Goal: Information Seeking & Learning: Find specific fact

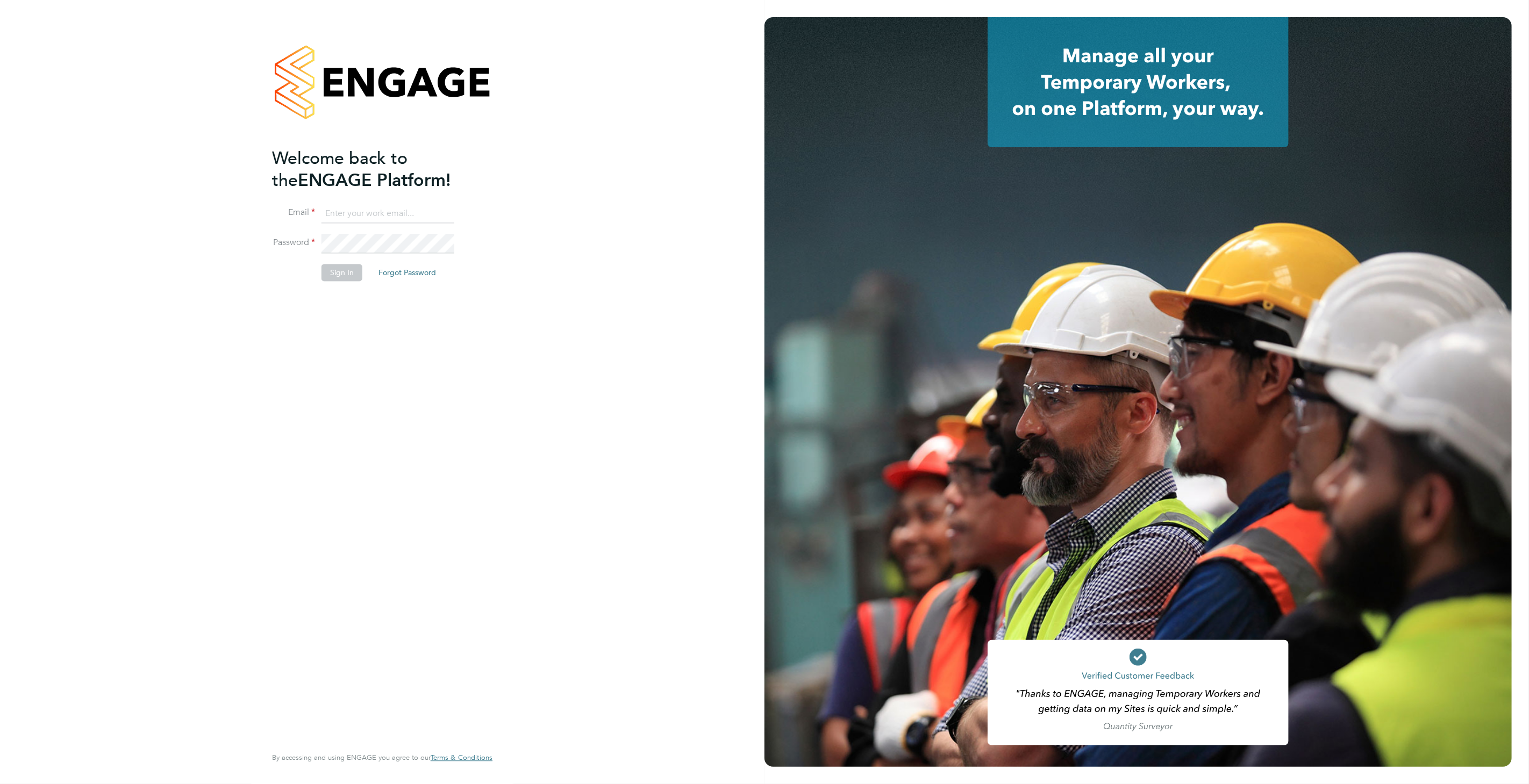
type input "katie.townend@ganymedesolutions.co.uk"
drag, startPoint x: 350, startPoint y: 277, endPoint x: 365, endPoint y: 291, distance: 20.5
click at [352, 278] on button "Sign In" at bounding box center [342, 272] width 41 height 17
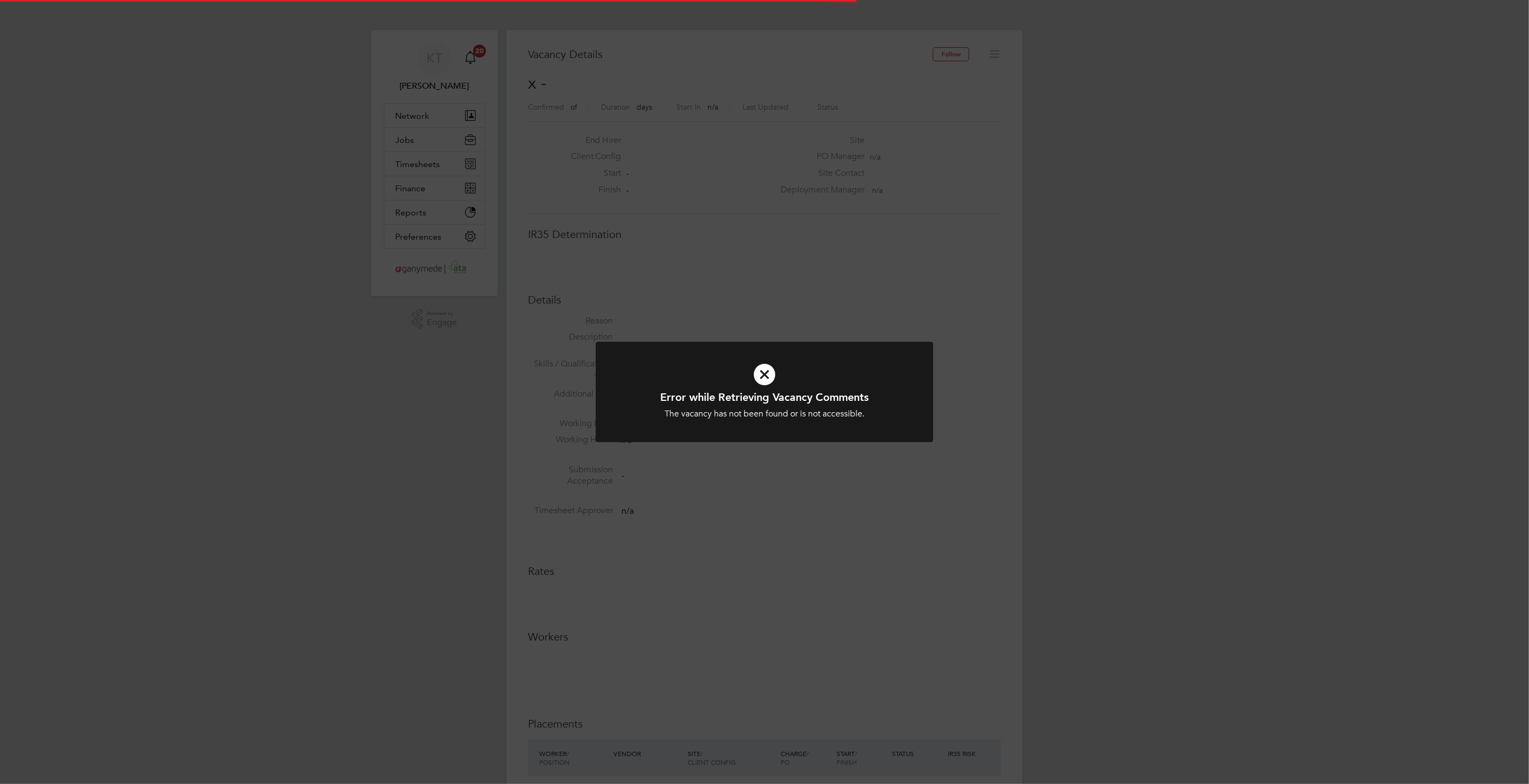
scroll to position [17, 231]
drag, startPoint x: 335, startPoint y: 386, endPoint x: 335, endPoint y: 369, distance: 17.0
click at [335, 369] on div "Error while Retrieving Vacancy Comments The vacancy has not been found or is no…" at bounding box center [764, 392] width 1529 height 784
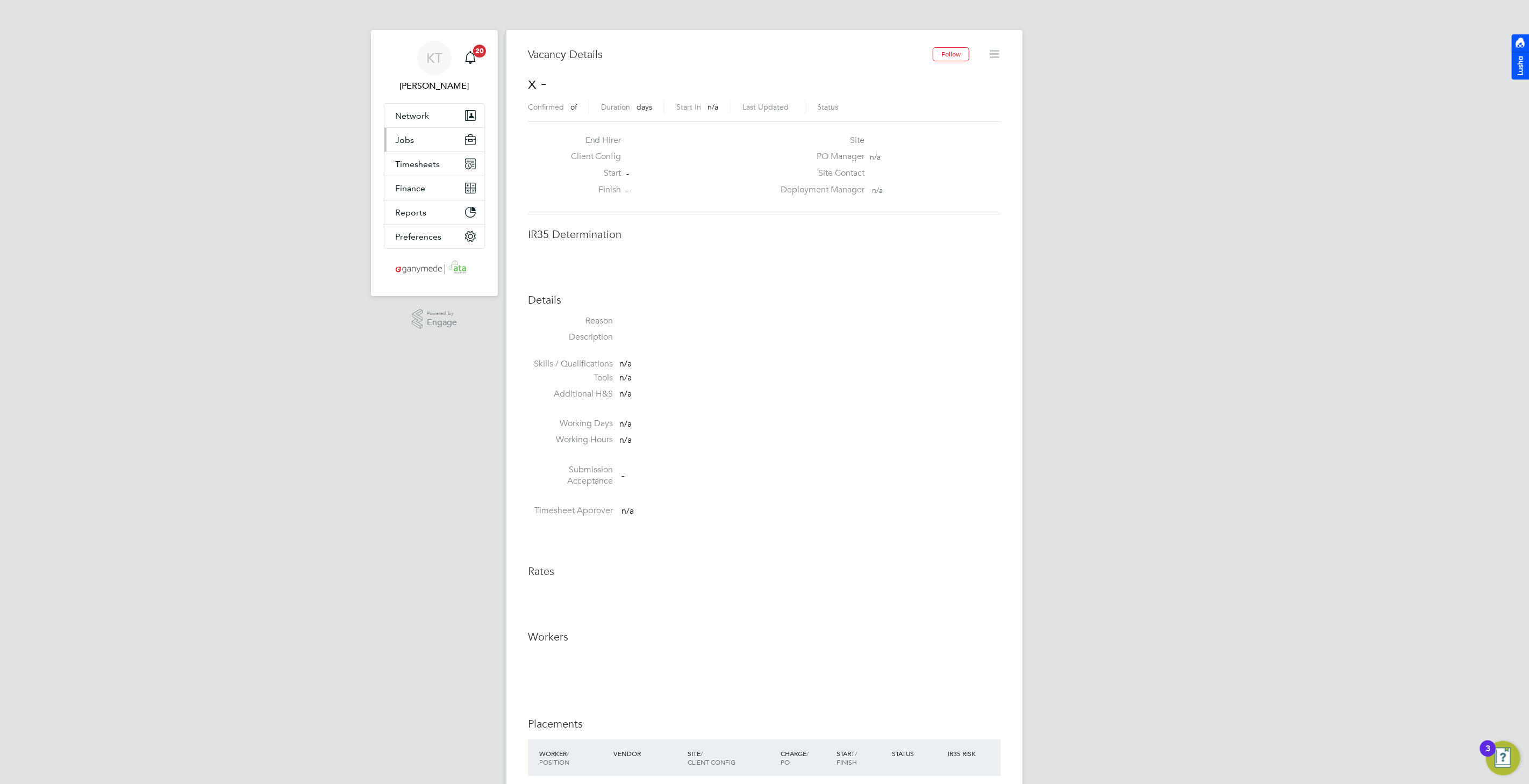
click at [411, 145] on button "Jobs" at bounding box center [435, 140] width 100 height 24
click at [428, 188] on li "Vacancies" at bounding box center [435, 183] width 81 height 15
click at [429, 203] on ul "Positions Vacancies Placements" at bounding box center [435, 180] width 100 height 58
click at [428, 199] on link "Placements" at bounding box center [417, 196] width 45 height 10
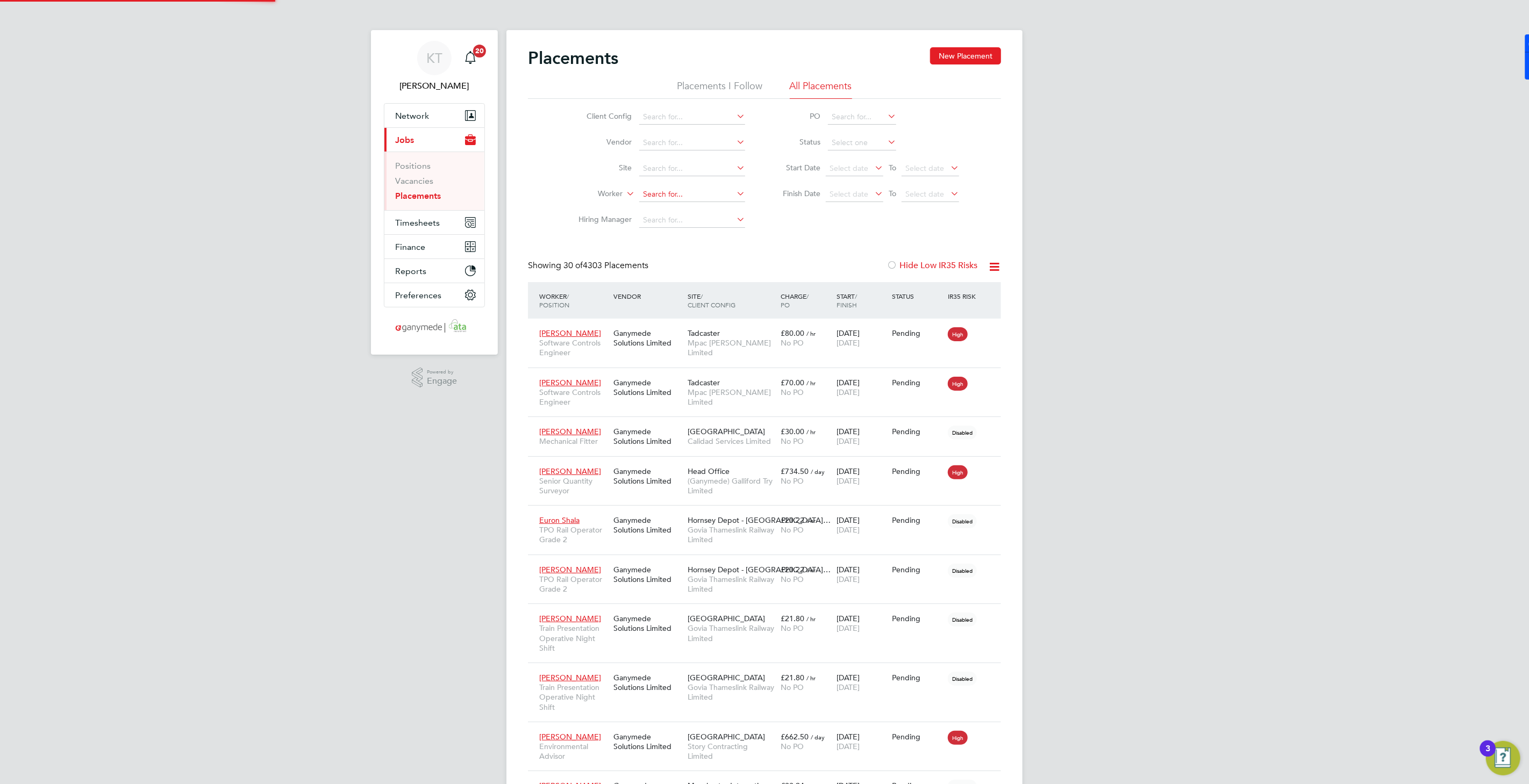
click at [665, 190] on input at bounding box center [692, 194] width 106 height 15
type input "Paul Clough"
click at [688, 189] on input at bounding box center [692, 194] width 106 height 15
type input "[PERSON_NAME]"
click at [696, 208] on li "Paul Clough" at bounding box center [706, 208] width 135 height 15
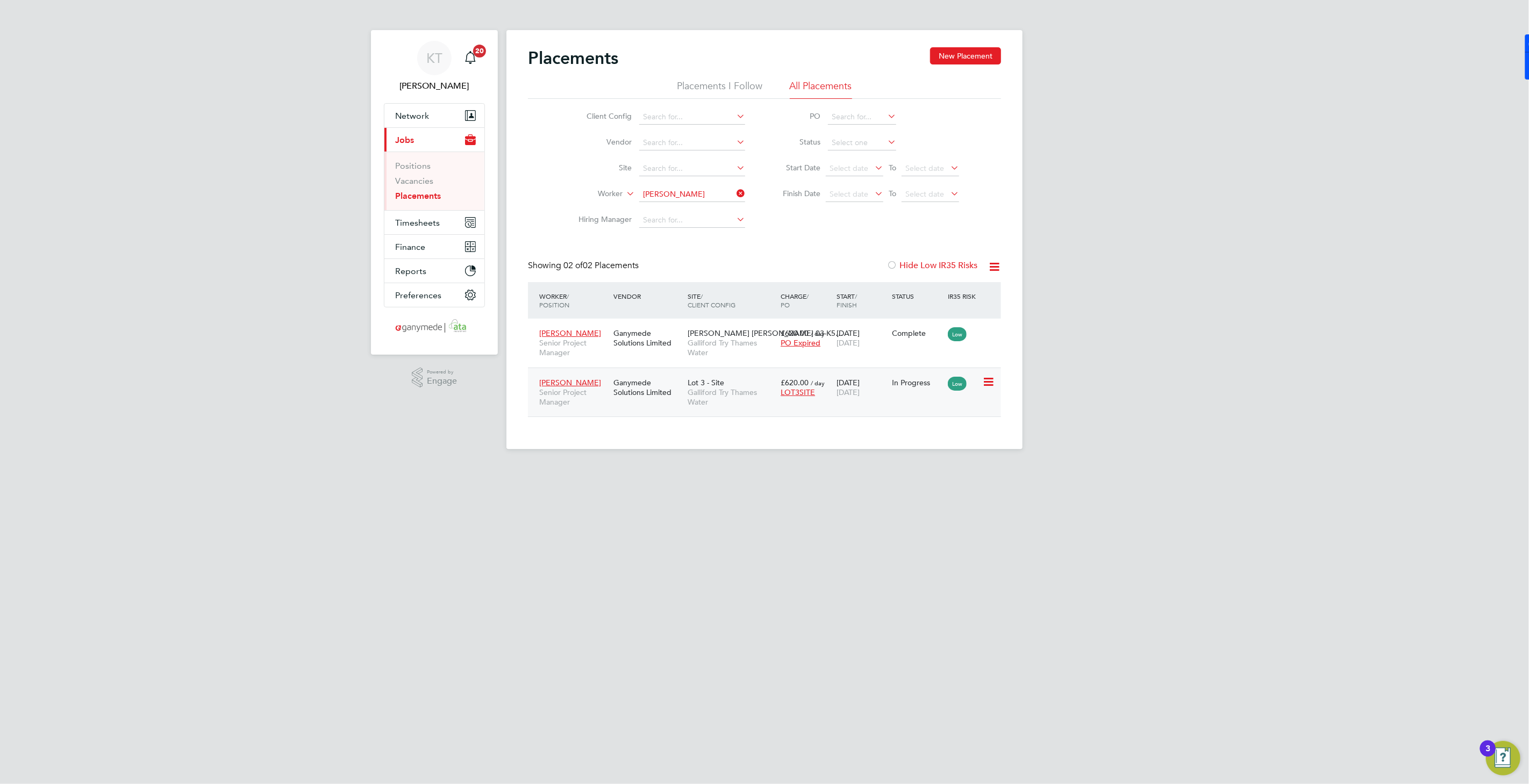
click at [711, 394] on span "Galliford Try Thames Water" at bounding box center [731, 397] width 88 height 19
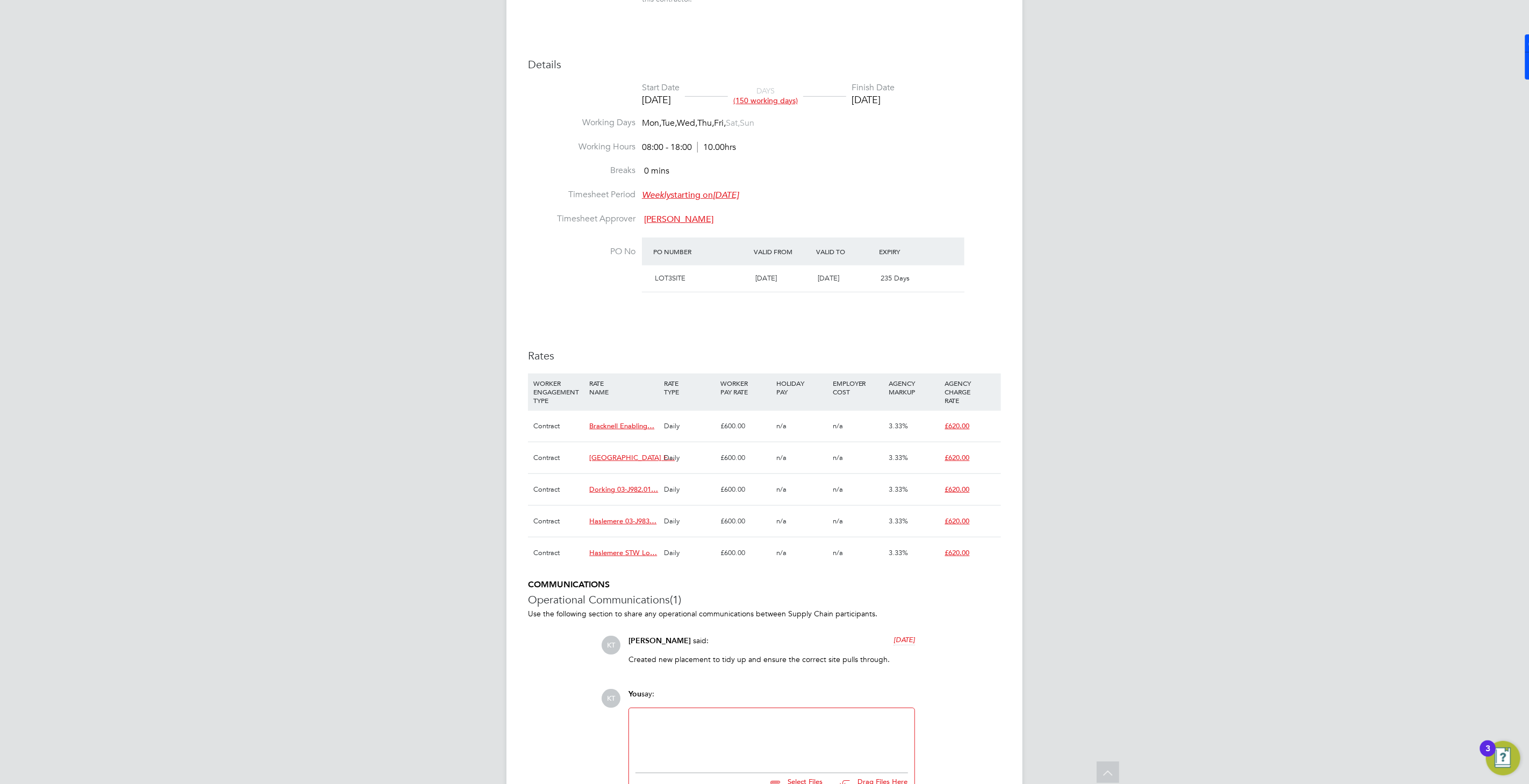
click at [630, 421] on span "Bracknell Enabling…" at bounding box center [621, 426] width 65 height 9
click at [610, 337] on div "Details Start Date 07 Jul 2025 DAYS (150 working days) Finish Date 30 Jan 2026 …" at bounding box center [764, 319] width 473 height 522
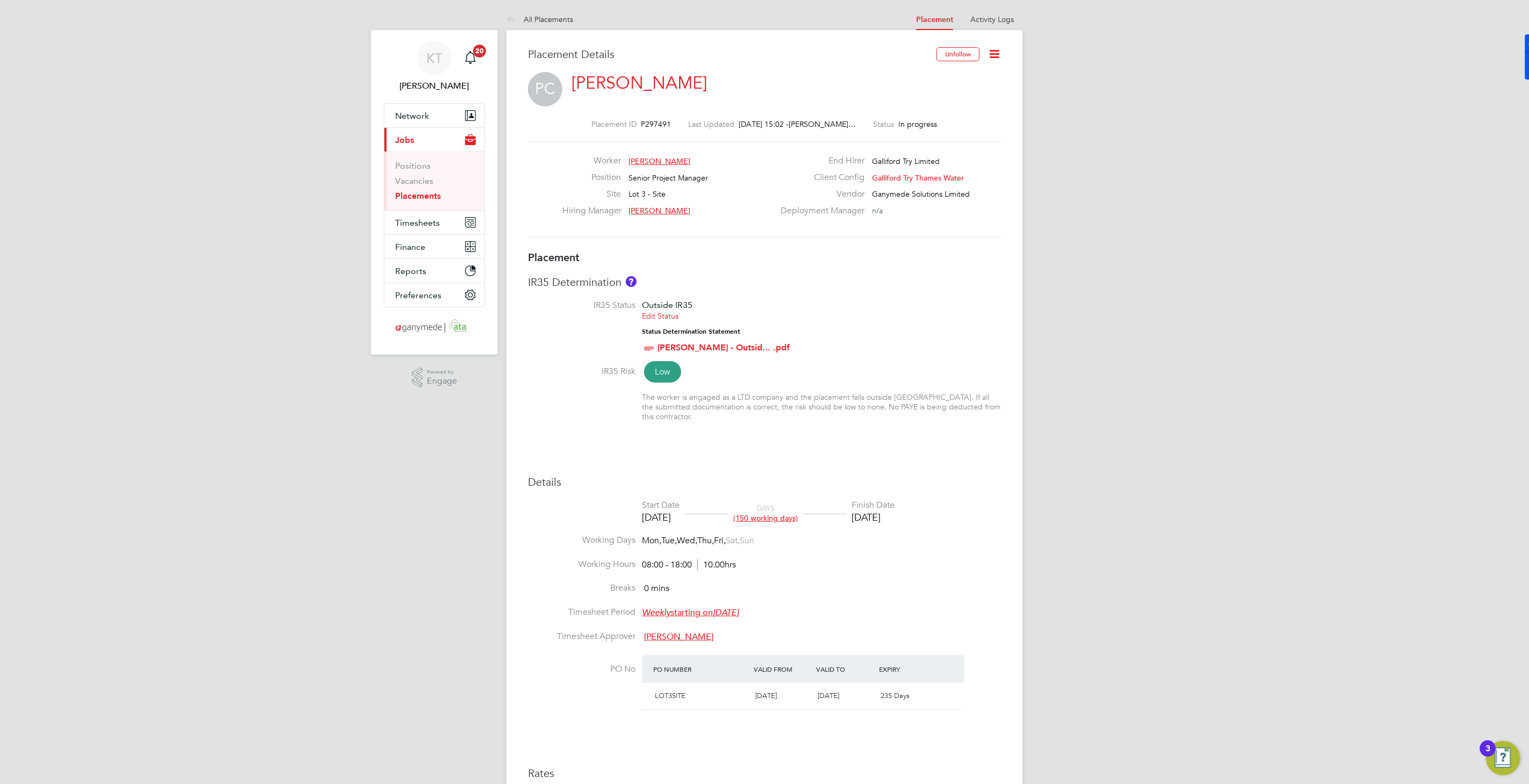
drag, startPoint x: 415, startPoint y: 194, endPoint x: 426, endPoint y: 171, distance: 25.5
click at [415, 193] on link "Placements" at bounding box center [417, 196] width 46 height 10
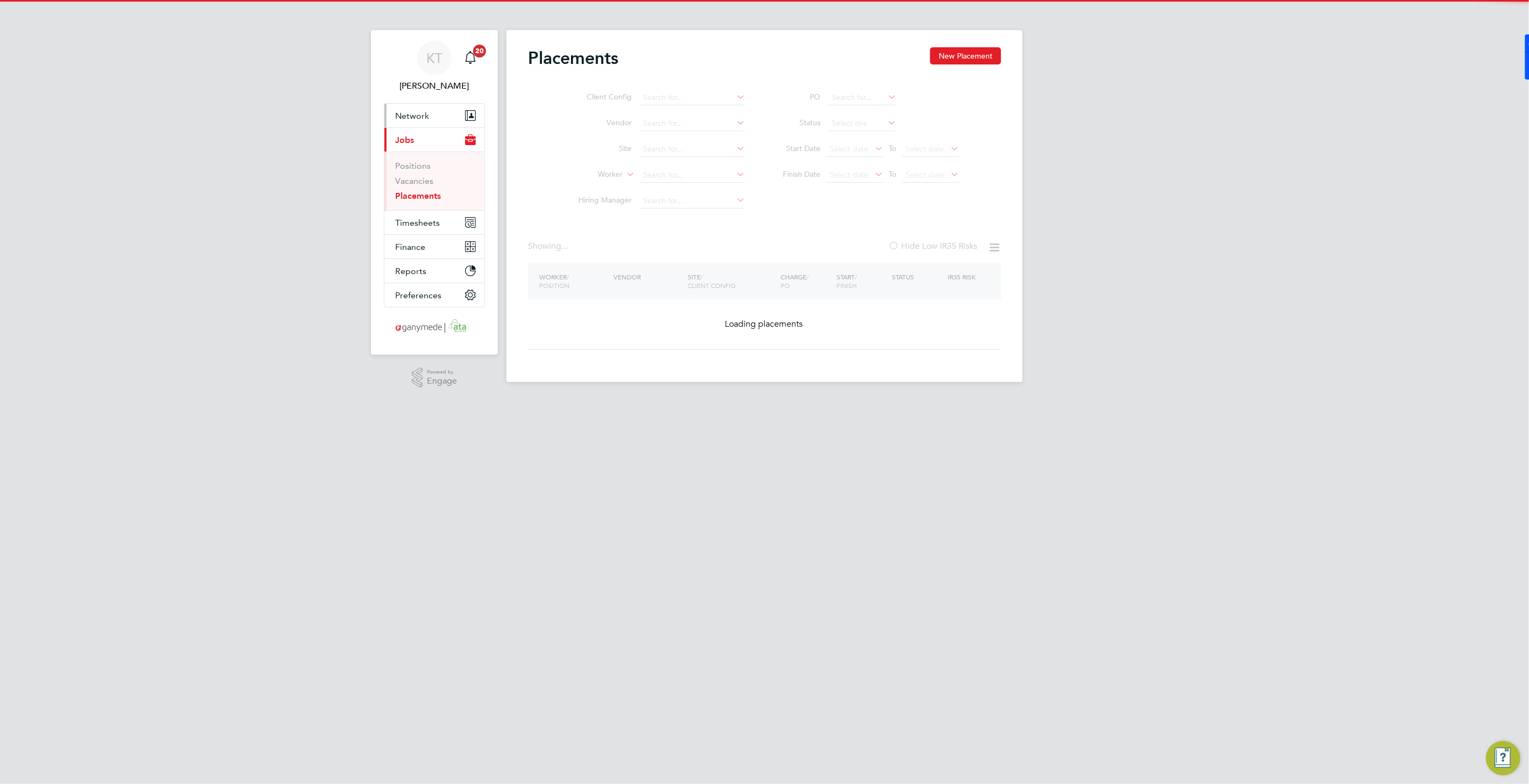
click at [415, 116] on span "Network" at bounding box center [412, 116] width 34 height 10
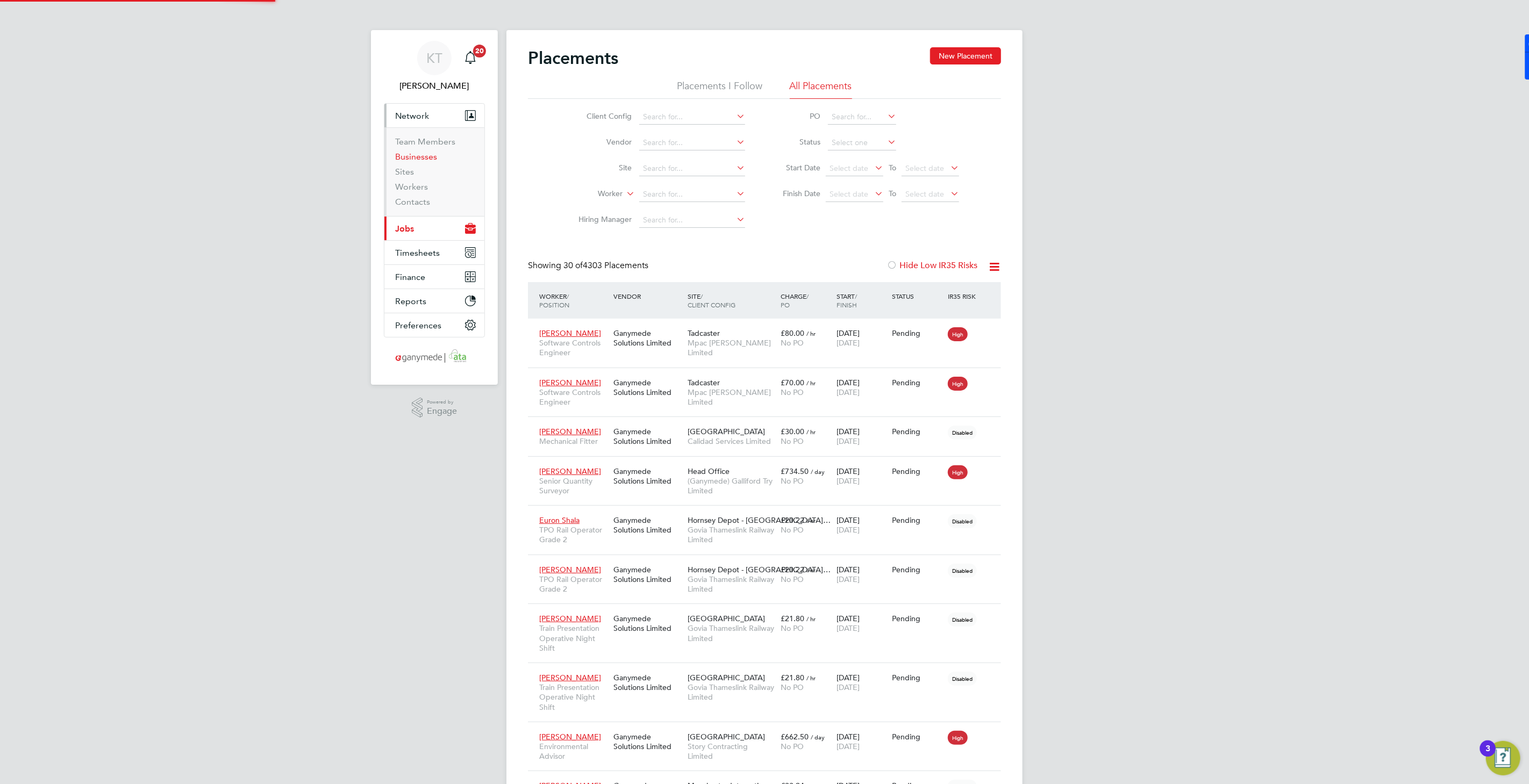
scroll to position [31, 75]
click at [664, 187] on input at bounding box center [692, 194] width 106 height 15
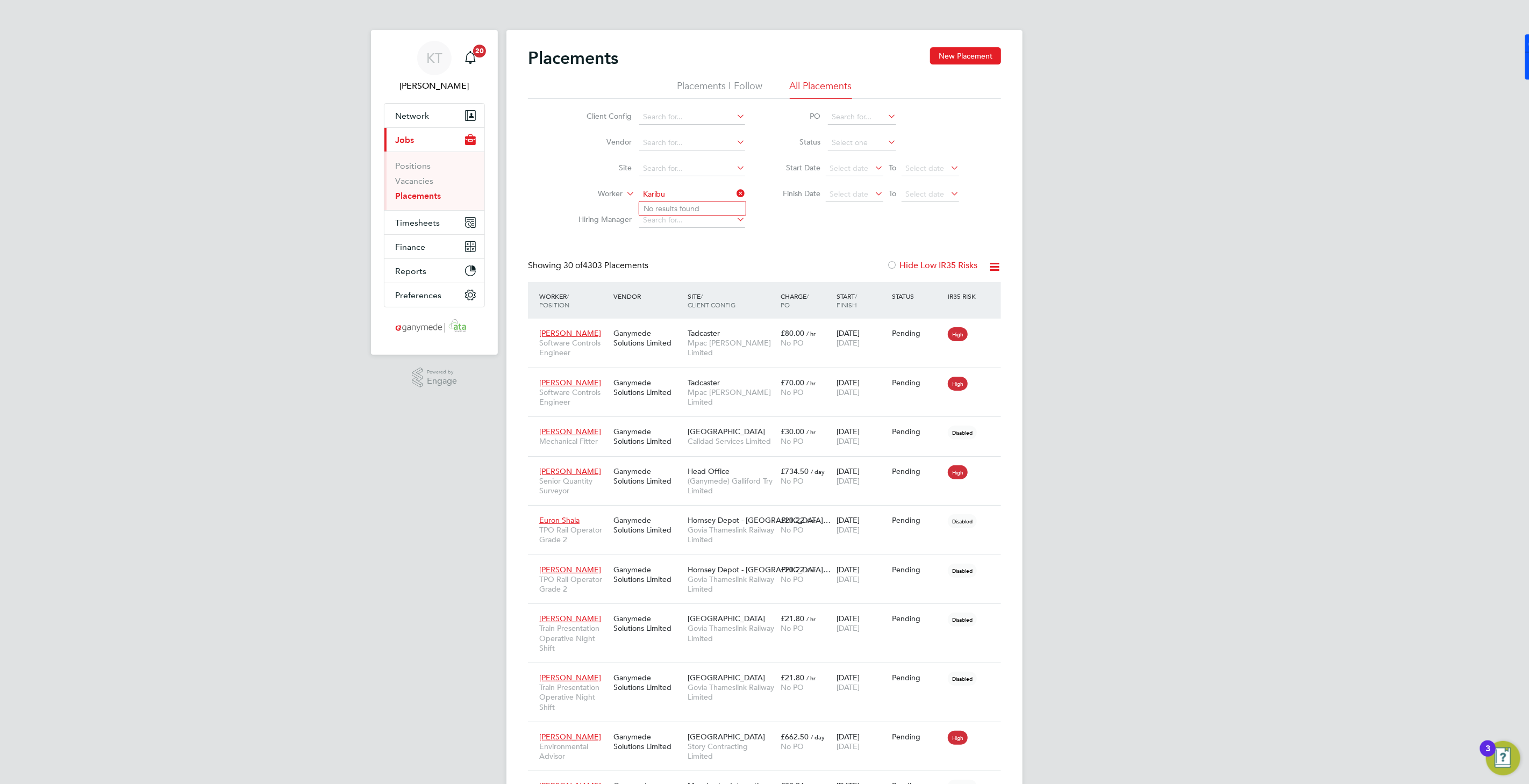
click at [689, 196] on input "Karibu" at bounding box center [692, 194] width 106 height 15
type input "Kariru"
drag, startPoint x: 676, startPoint y: 194, endPoint x: 456, endPoint y: 163, distance: 222.2
type input "ogunola"
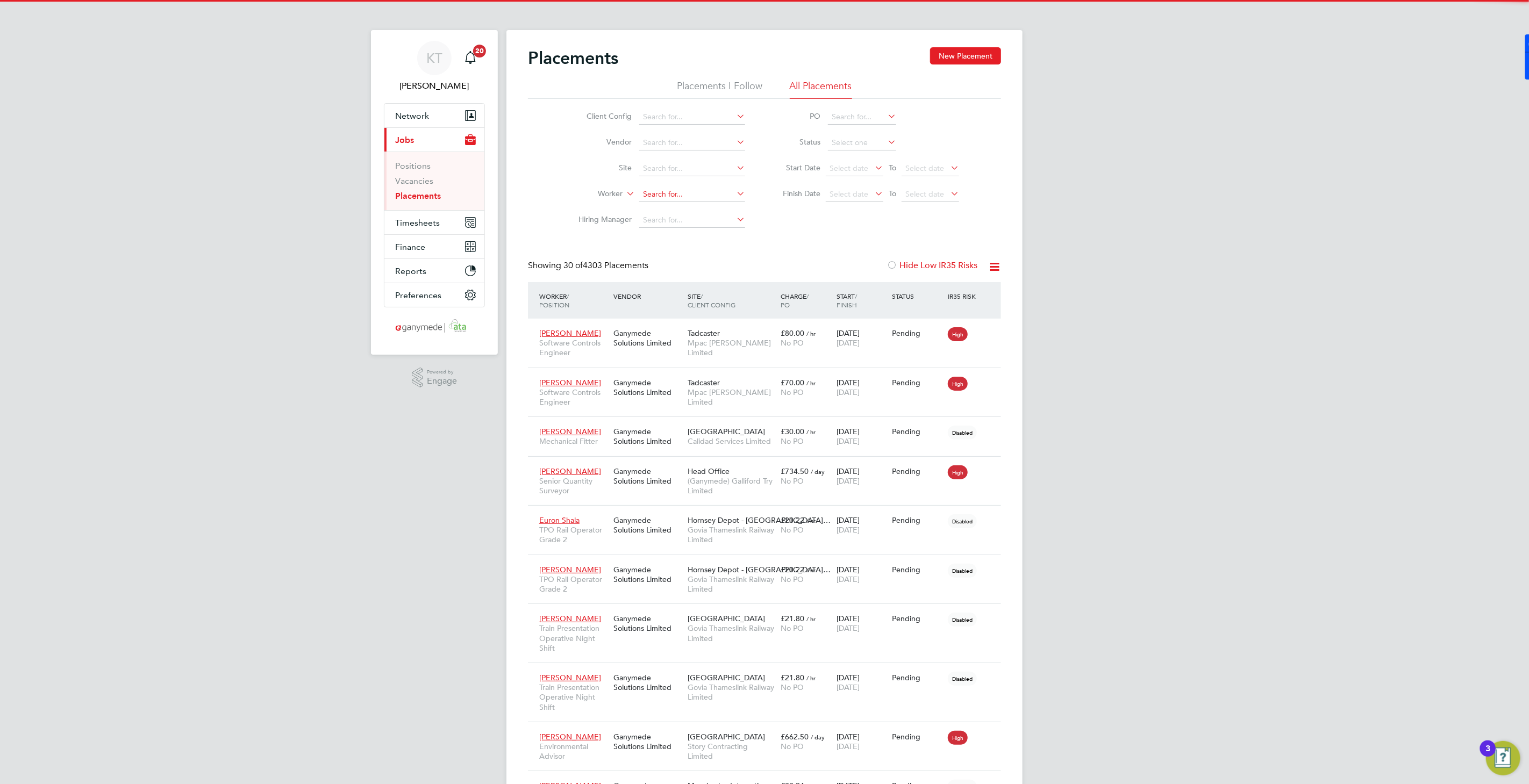
click at [684, 197] on input at bounding box center [692, 194] width 106 height 15
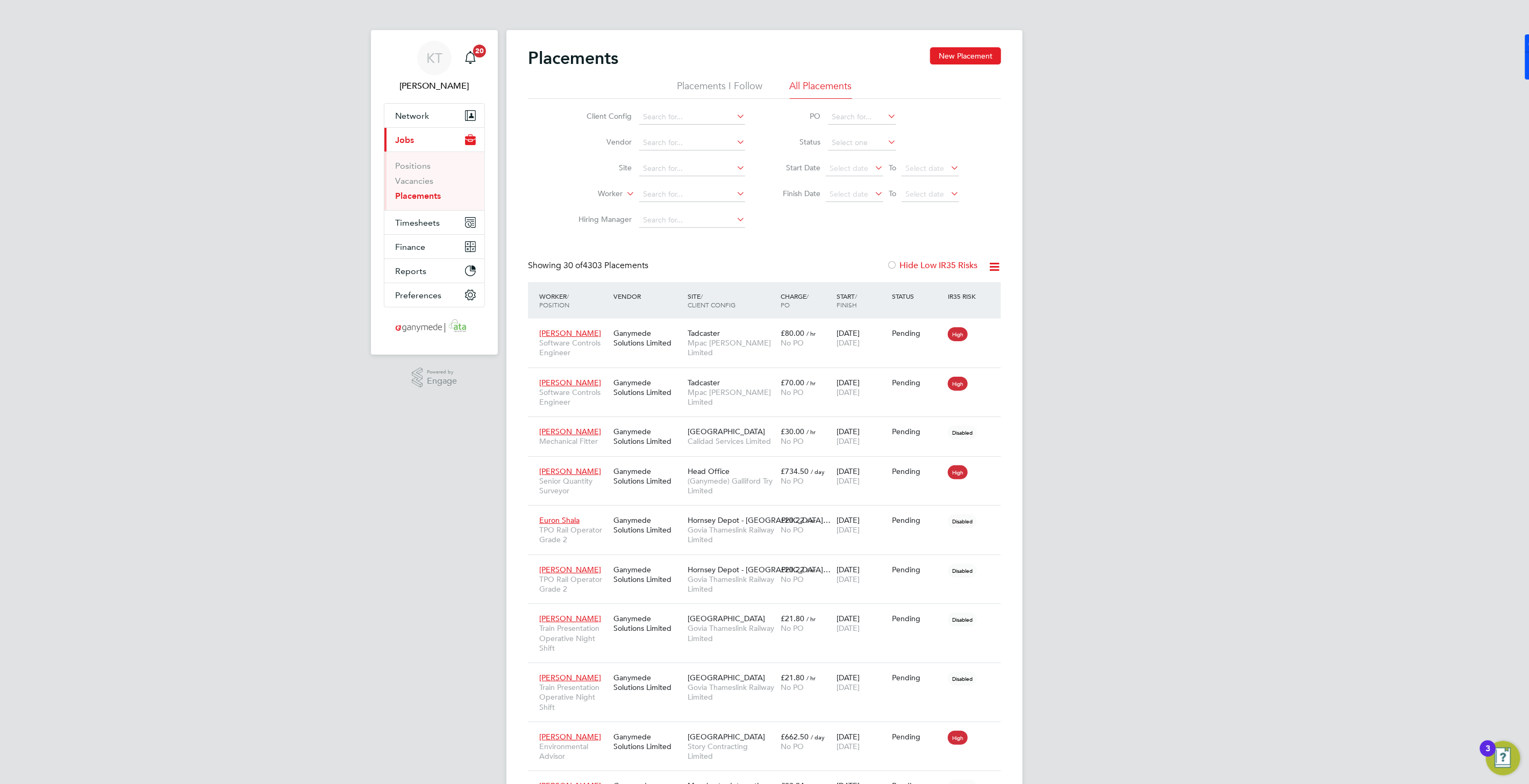
drag, startPoint x: 851, startPoint y: 82, endPoint x: 853, endPoint y: 92, distance: 10.2
click at [851, 85] on li "All Placements" at bounding box center [821, 89] width 62 height 19
drag, startPoint x: 695, startPoint y: 185, endPoint x: 701, endPoint y: 188, distance: 6.7
click at [696, 188] on li "Worker" at bounding box center [657, 194] width 202 height 26
click at [701, 188] on input at bounding box center [692, 194] width 106 height 15
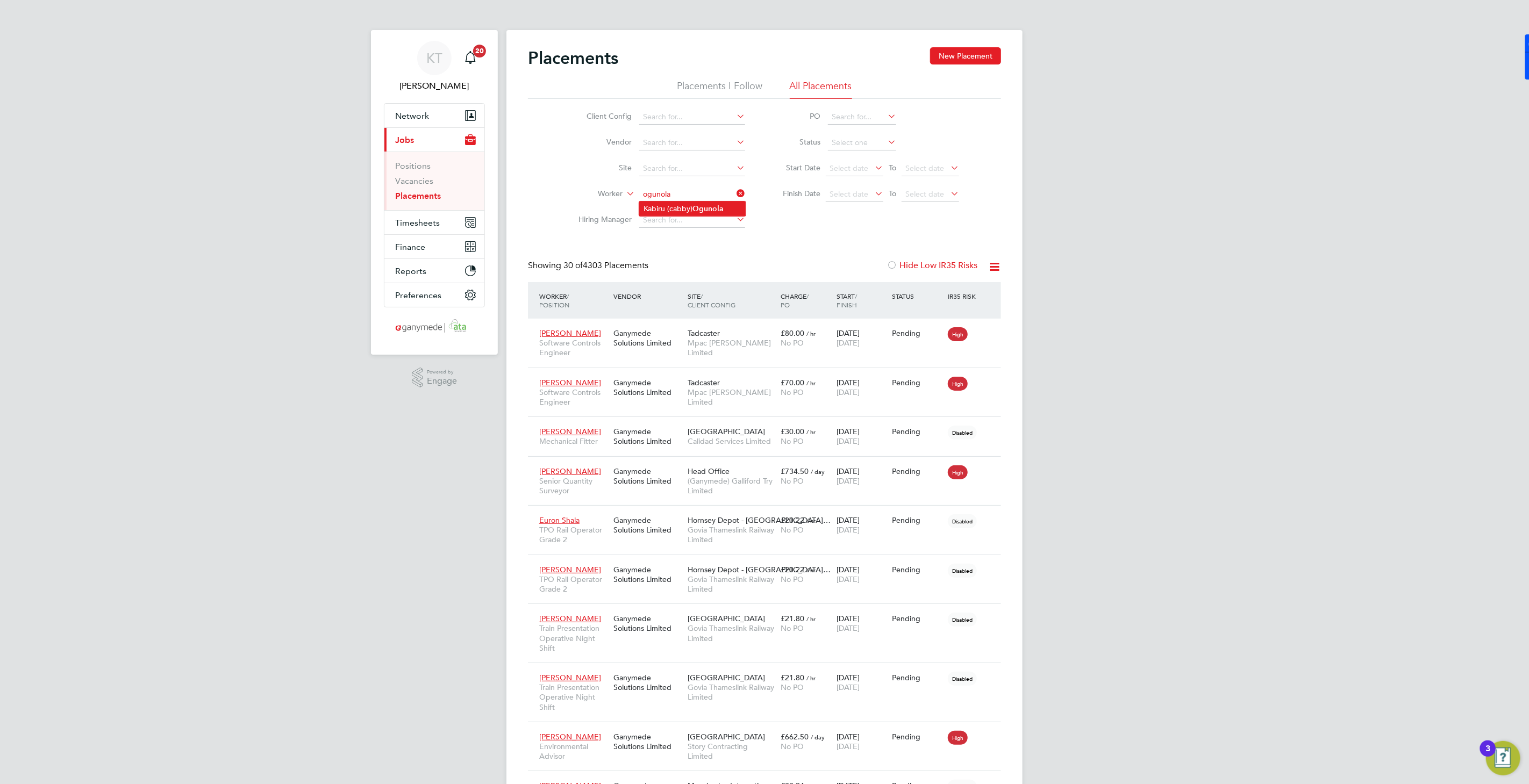
click at [709, 212] on b "Ogunola" at bounding box center [708, 209] width 31 height 9
type input "Kabiru (cabby) Ogunola"
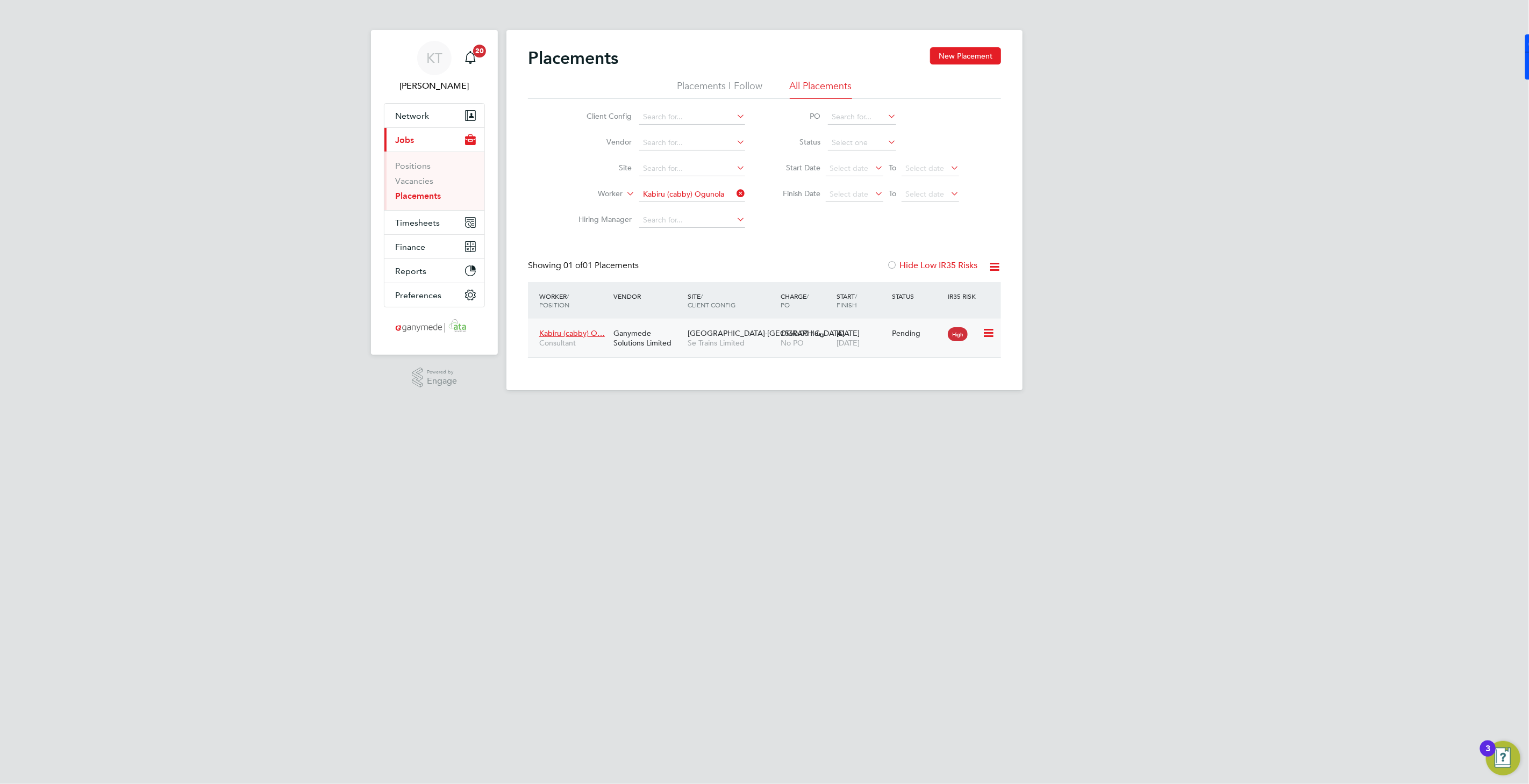
click at [726, 338] on span "Se Trains Limited" at bounding box center [731, 342] width 88 height 10
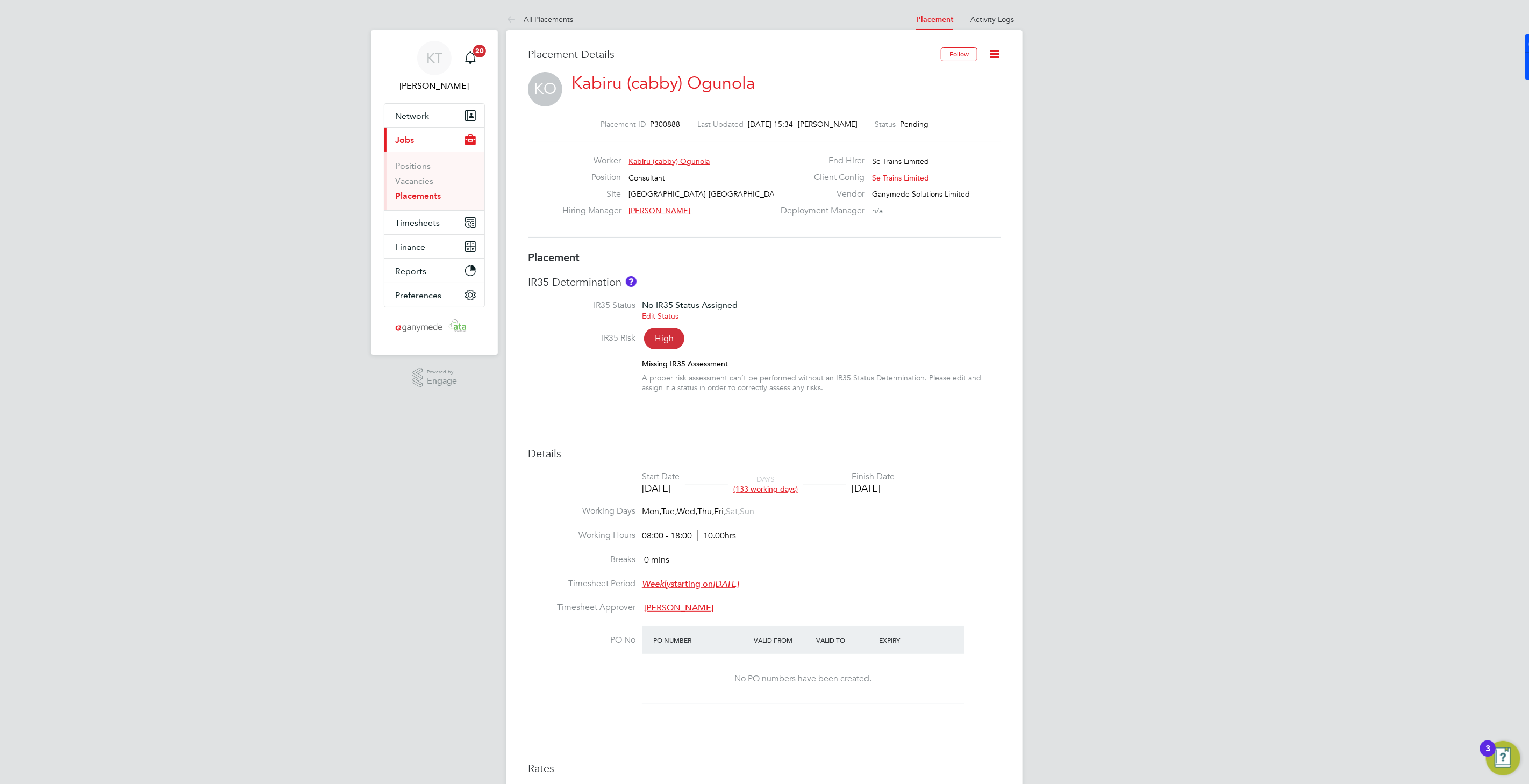
click at [667, 82] on link "Kabiru (cabby) Ogunola" at bounding box center [663, 83] width 184 height 21
drag, startPoint x: 1528, startPoint y: 441, endPoint x: 1528, endPoint y: 451, distance: 10.0
click at [1528, 448] on div "KT Katie Townend Notifications 20 Applications: Network Team Members Businesses…" at bounding box center [764, 553] width 1529 height 1106
click at [275, 274] on div "KT Katie Townend Notifications 20 Applications: Network Team Members Businesses…" at bounding box center [764, 553] width 1529 height 1106
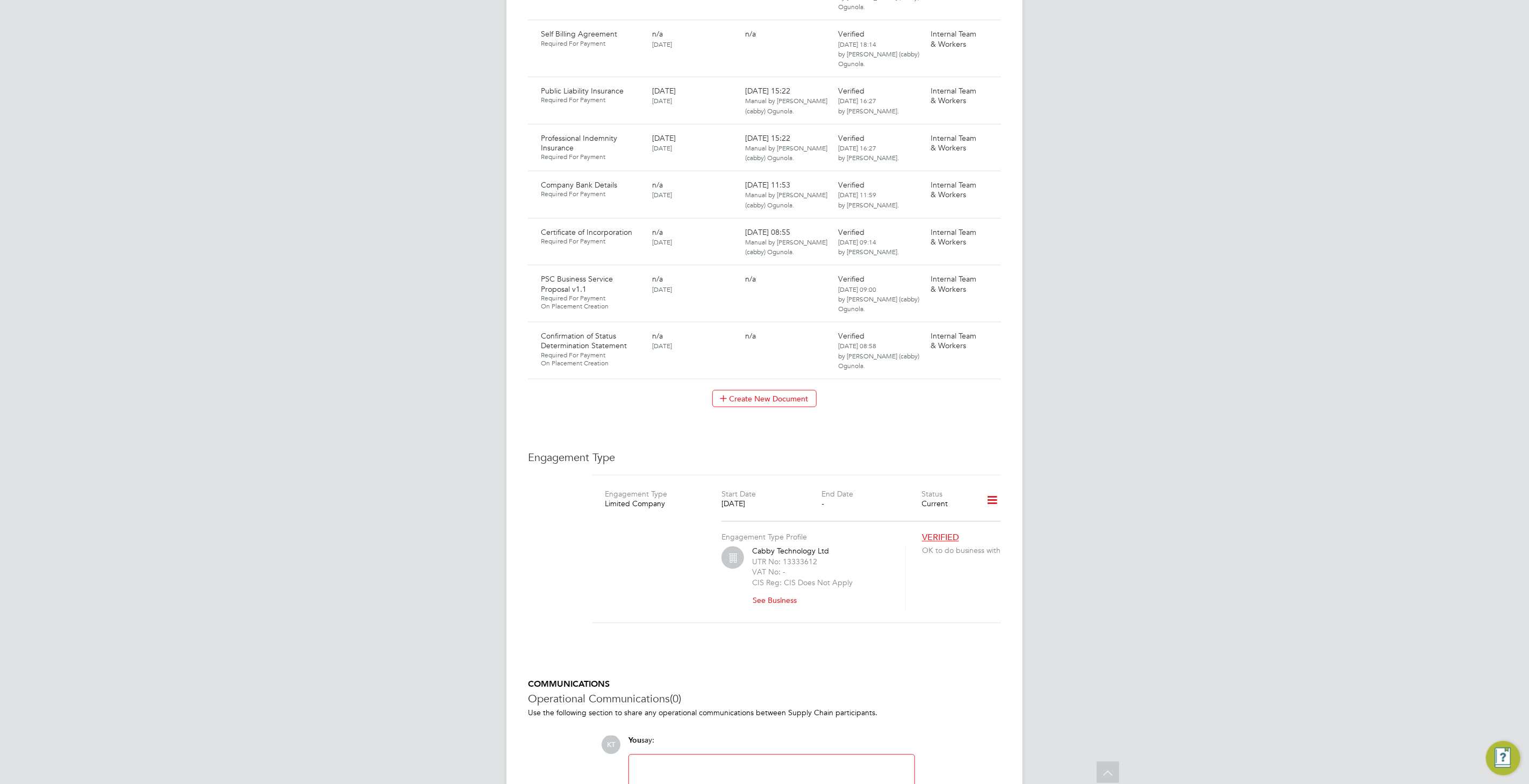
scroll to position [1250, 0]
drag, startPoint x: 833, startPoint y: 438, endPoint x: 758, endPoint y: 437, distance: 75.0
click at [758, 521] on div "Engagement Type Profile Cabby Technology Ltd UTR No: 13333612 VAT No: - CIS Reg…" at bounding box center [821, 565] width 200 height 88
copy div "Cabby Technology Ltd"
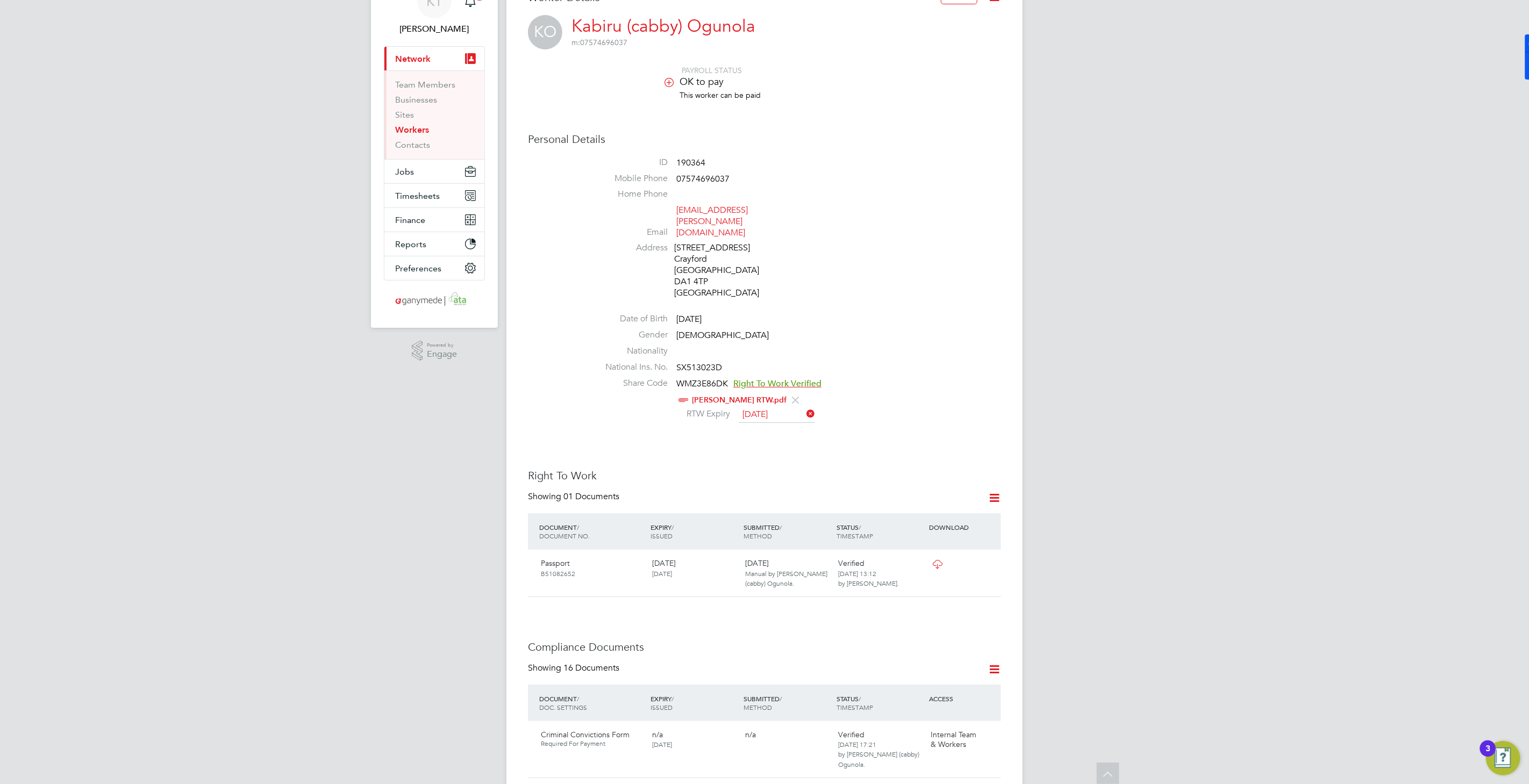
scroll to position [0, 0]
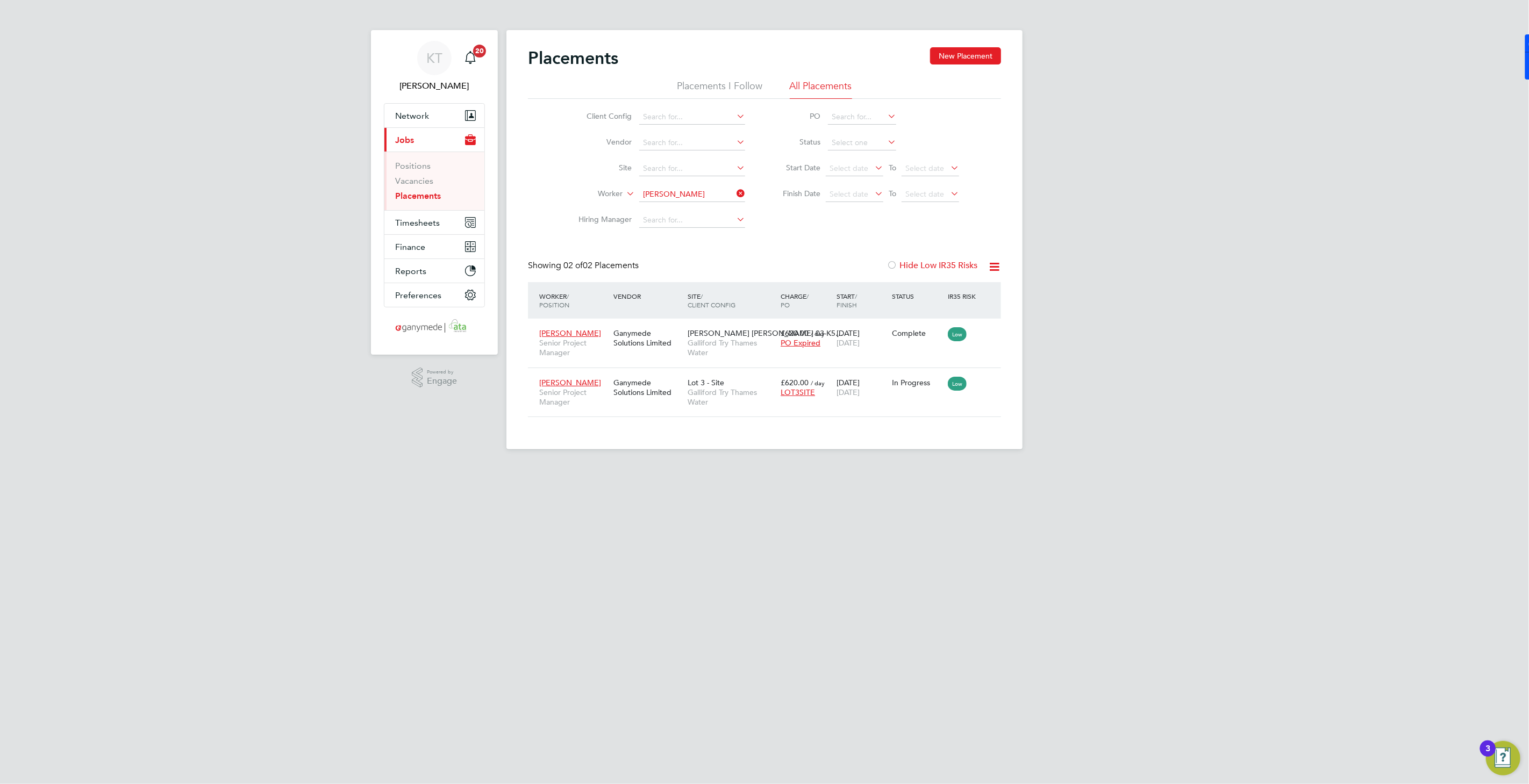
click at [685, 189] on input "[PERSON_NAME]" at bounding box center [692, 194] width 106 height 15
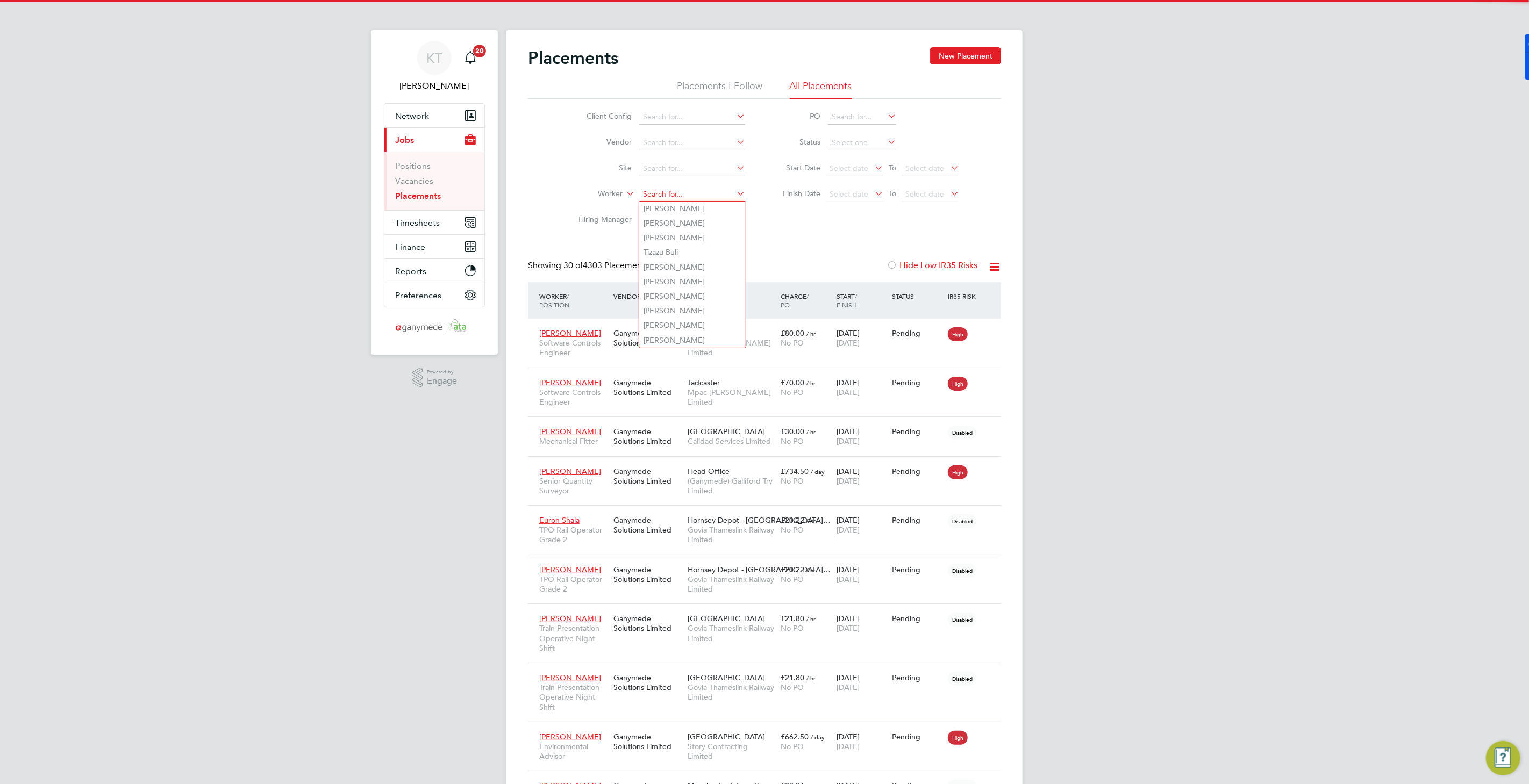
scroll to position [31, 75]
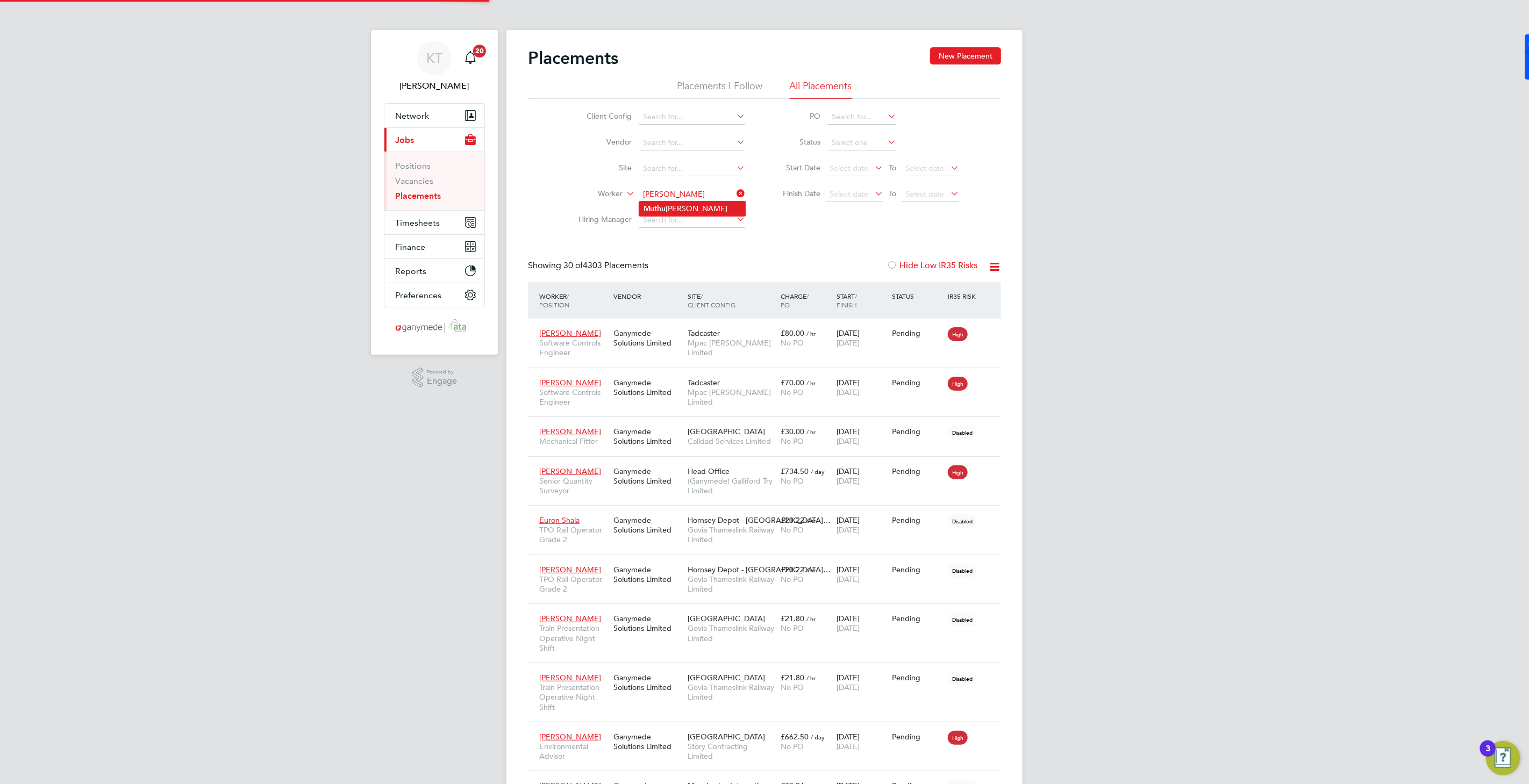
click at [701, 203] on li "Muthu kumar Shanmugam" at bounding box center [692, 208] width 106 height 15
type input "[PERSON_NAME]"
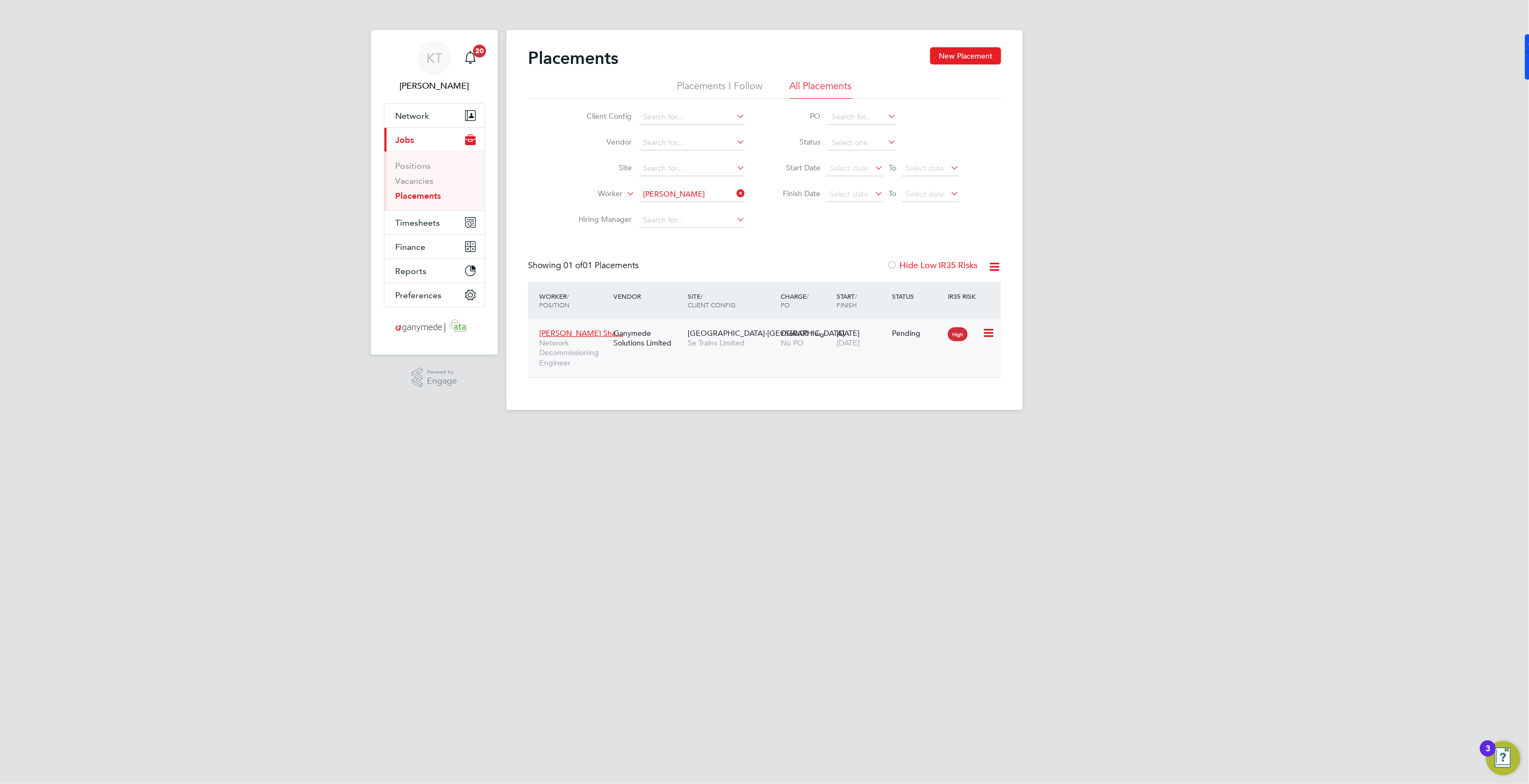
click at [579, 338] on span "Network Decommissioning Engineer" at bounding box center [573, 353] width 69 height 29
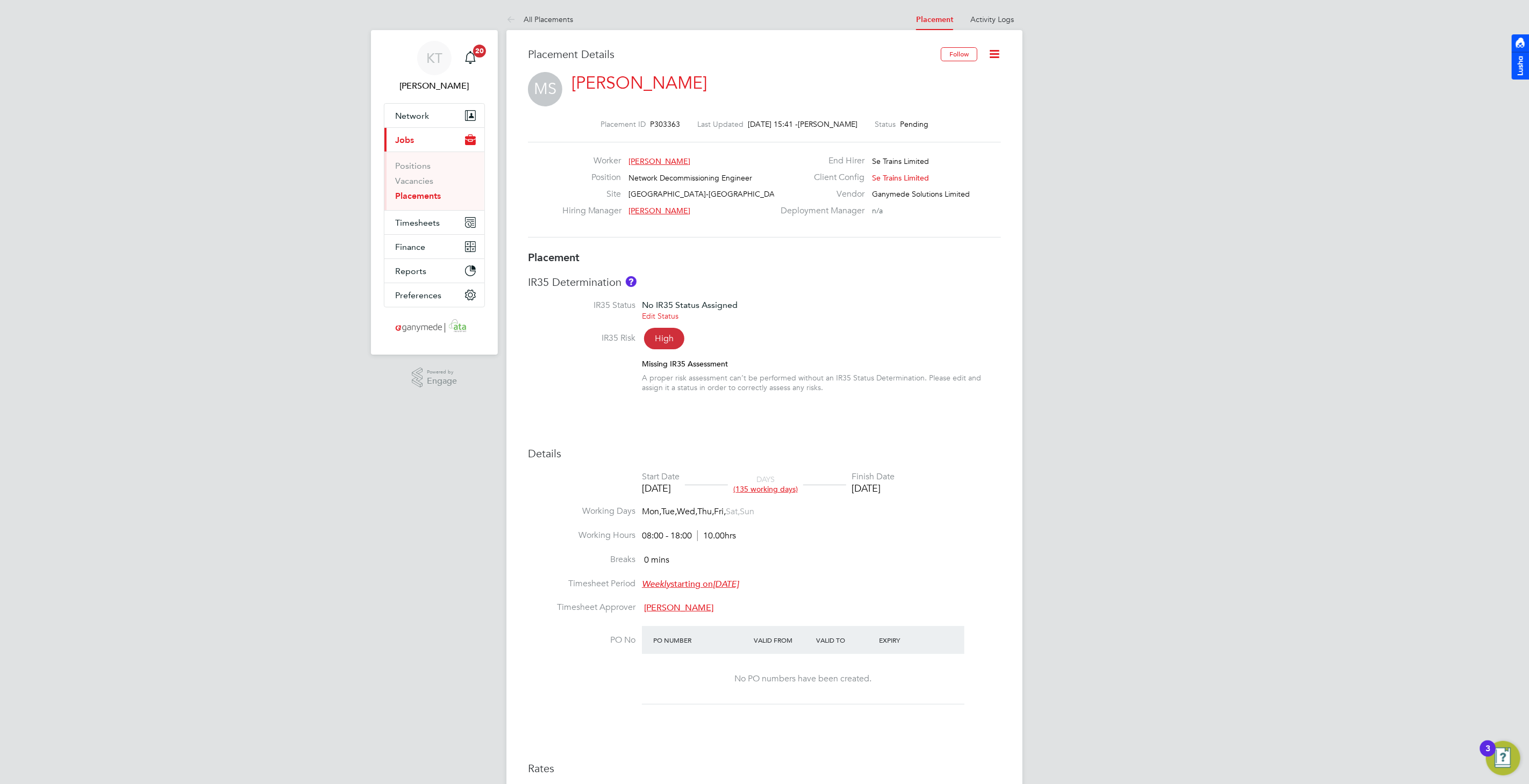
click at [683, 85] on link "Muthukumar Shanmugam" at bounding box center [639, 83] width 135 height 21
drag, startPoint x: 125, startPoint y: 33, endPoint x: 239, endPoint y: 13, distance: 115.7
click at [126, 33] on div "KT Katie Townend Notifications 20 Applications: Network Team Members Businesses…" at bounding box center [764, 553] width 1529 height 1106
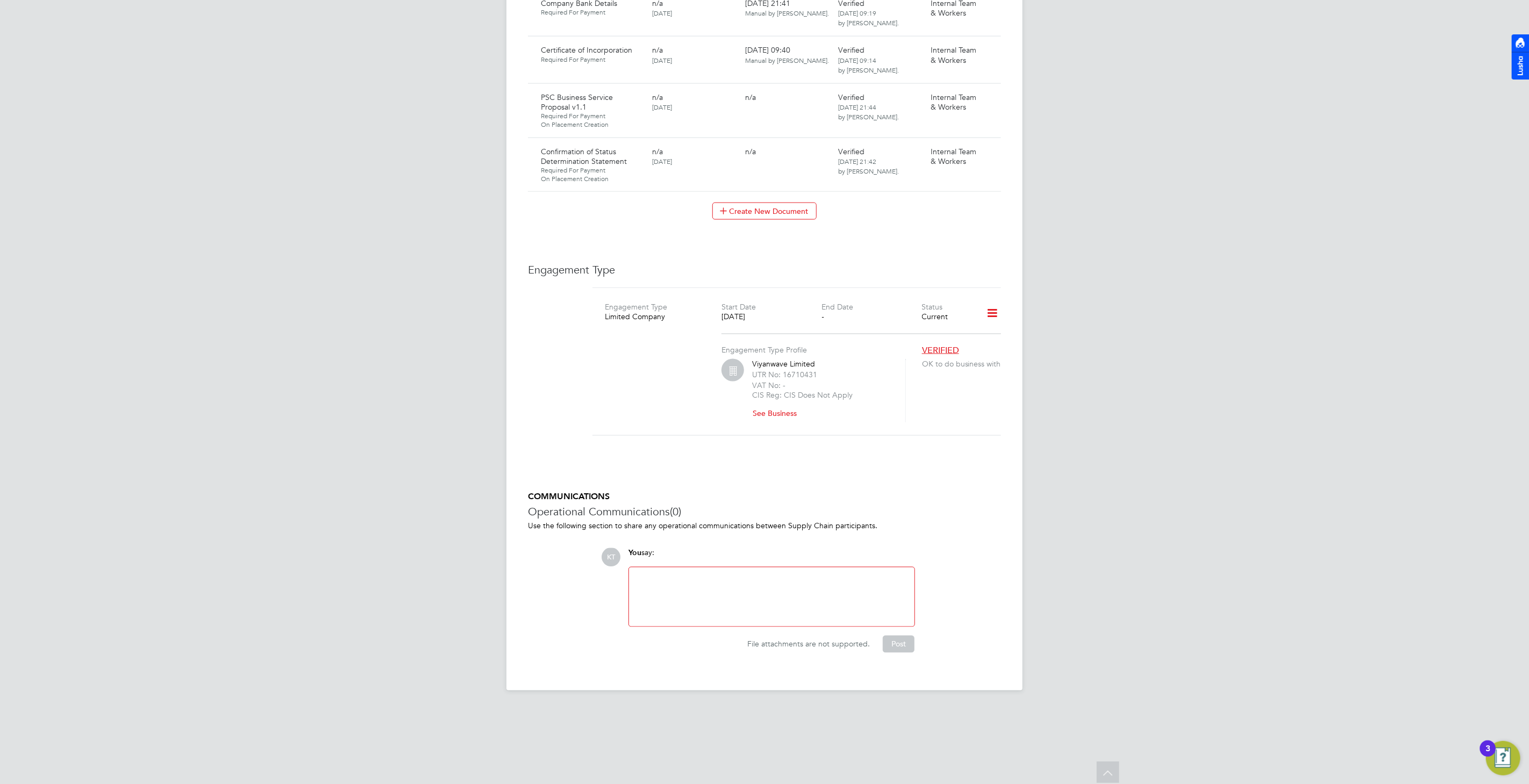
scroll to position [1331, 0]
drag, startPoint x: 811, startPoint y: 442, endPoint x: 748, endPoint y: 441, distance: 63.0
click at [748, 421] on div "Viyanwave Limited UTR No: 16710431 VAT No: - CIS Reg: CIS Does Not Apply See Bu…" at bounding box center [813, 389] width 184 height 63
copy div "Viyanwave Limited"
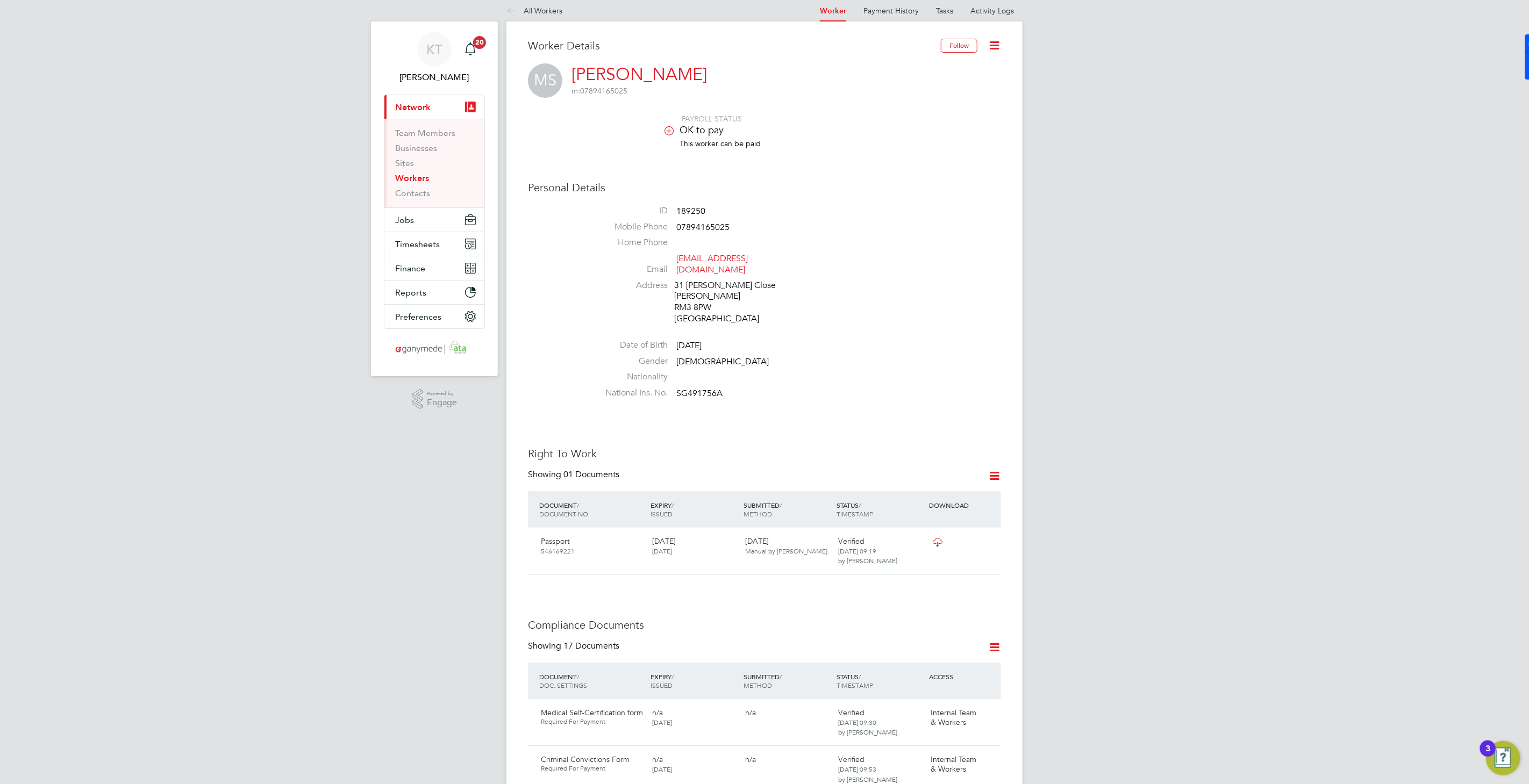
scroll to position [0, 0]
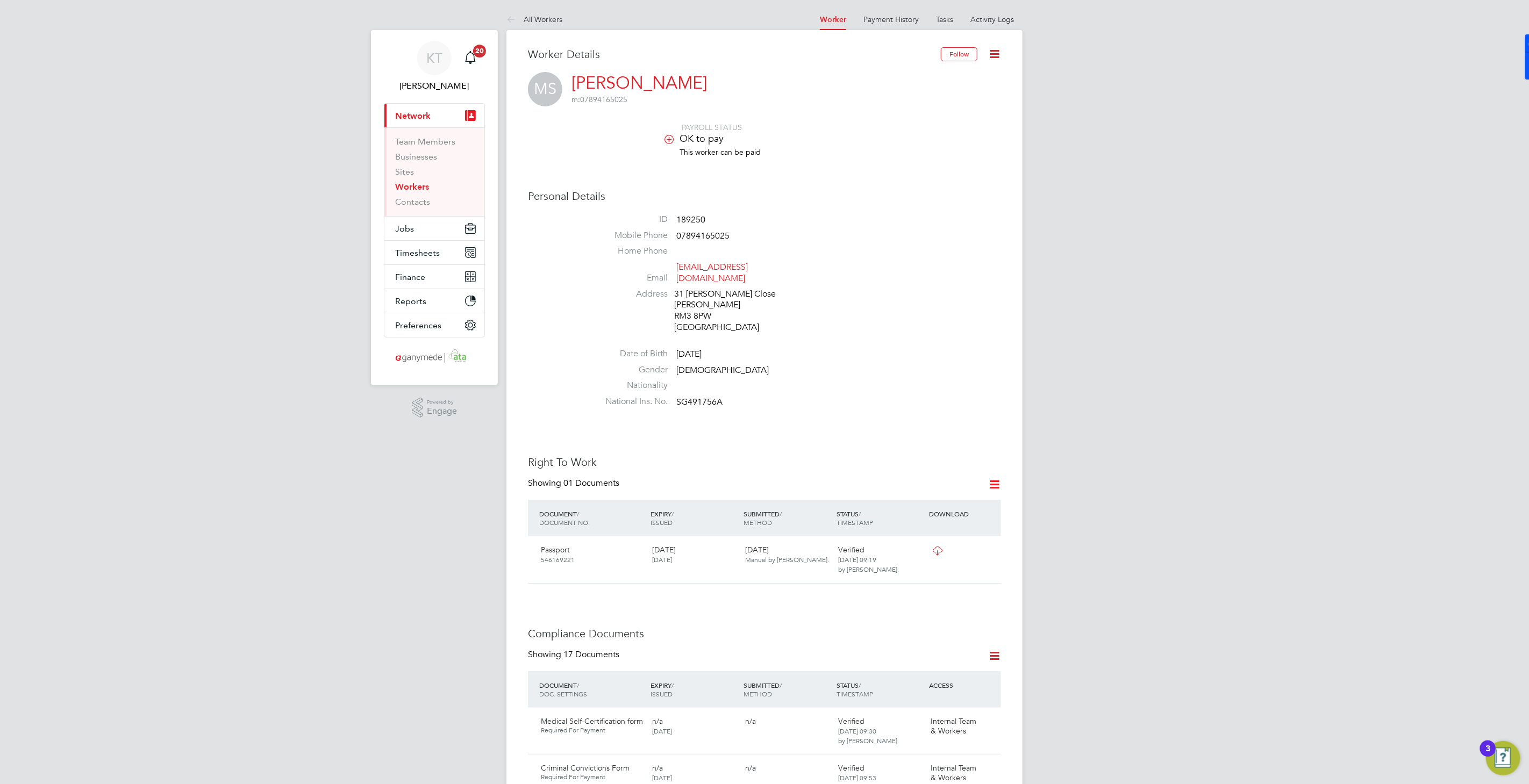
click at [425, 189] on link "Workers" at bounding box center [412, 187] width 34 height 10
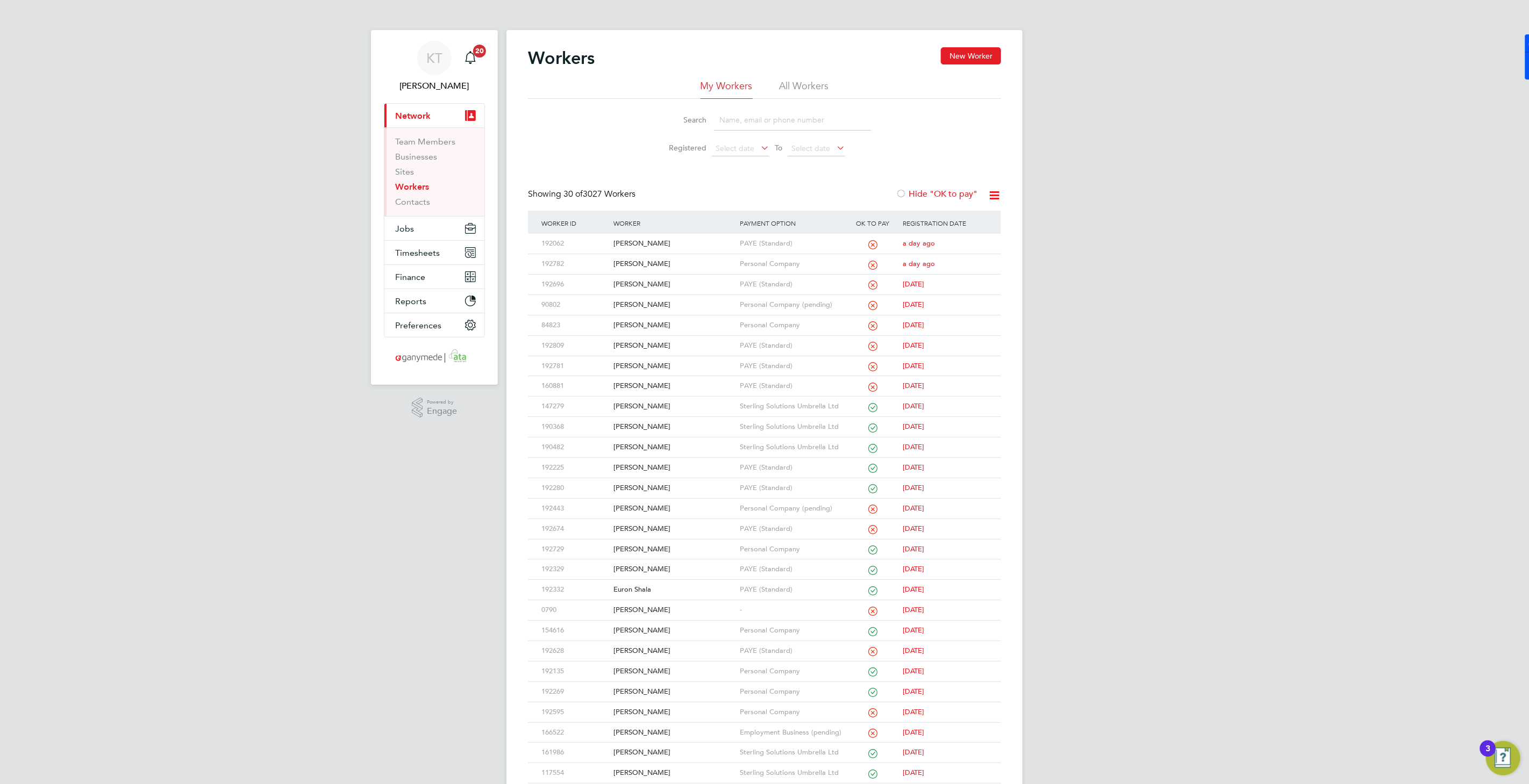
click at [758, 124] on input at bounding box center [792, 120] width 157 height 21
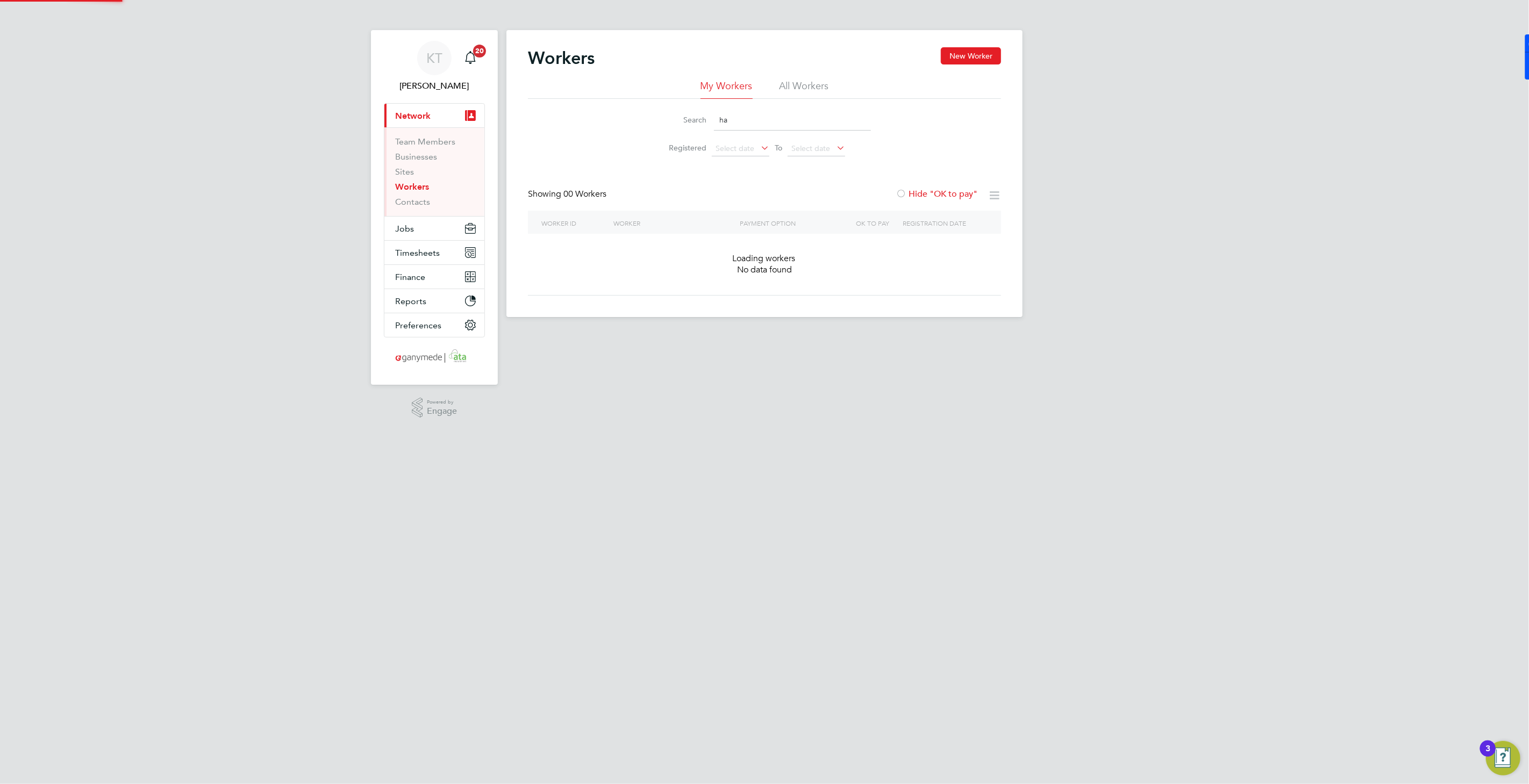
type input "h"
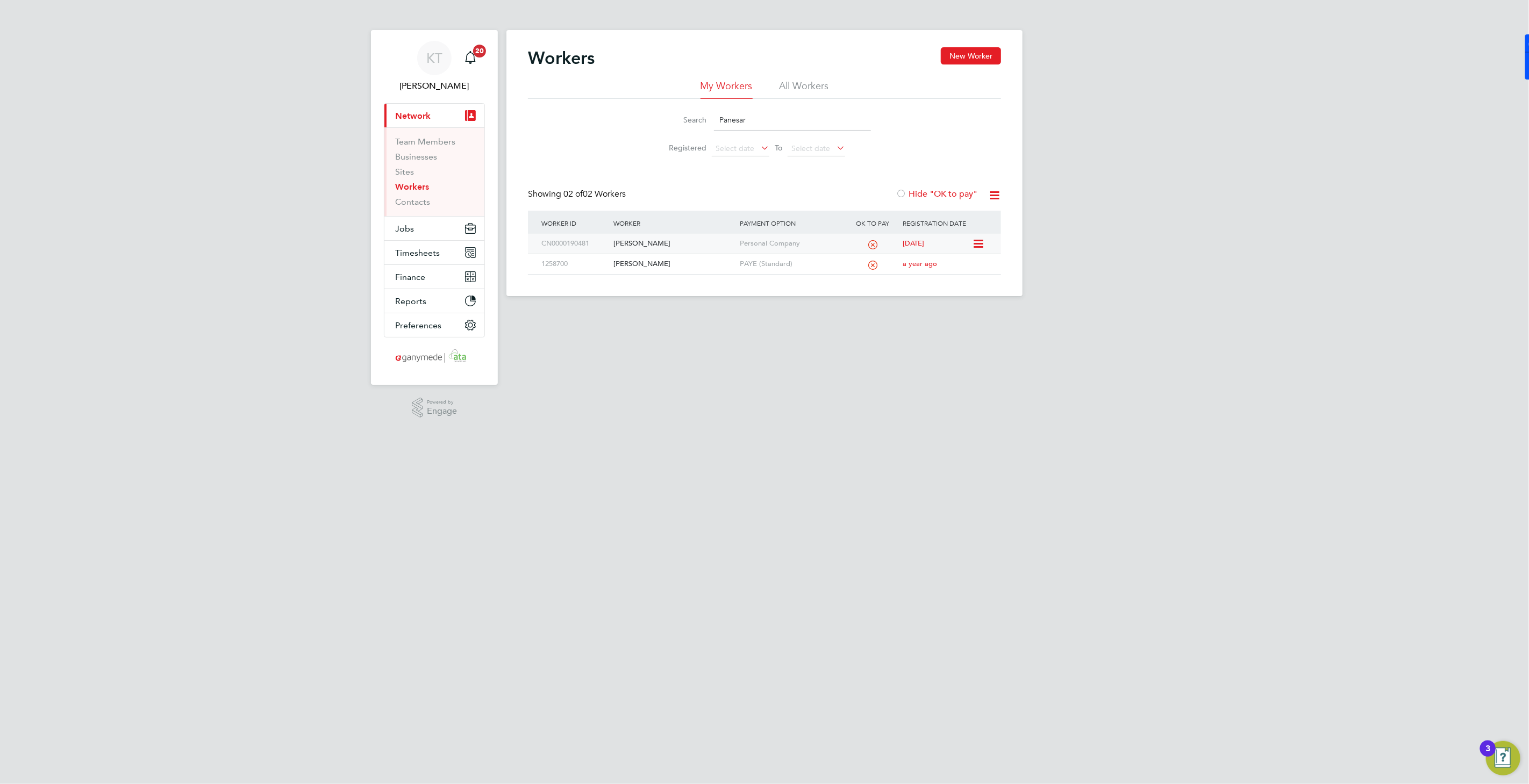
type input "Panesar"
click at [642, 245] on div "[PERSON_NAME]" at bounding box center [674, 244] width 126 height 20
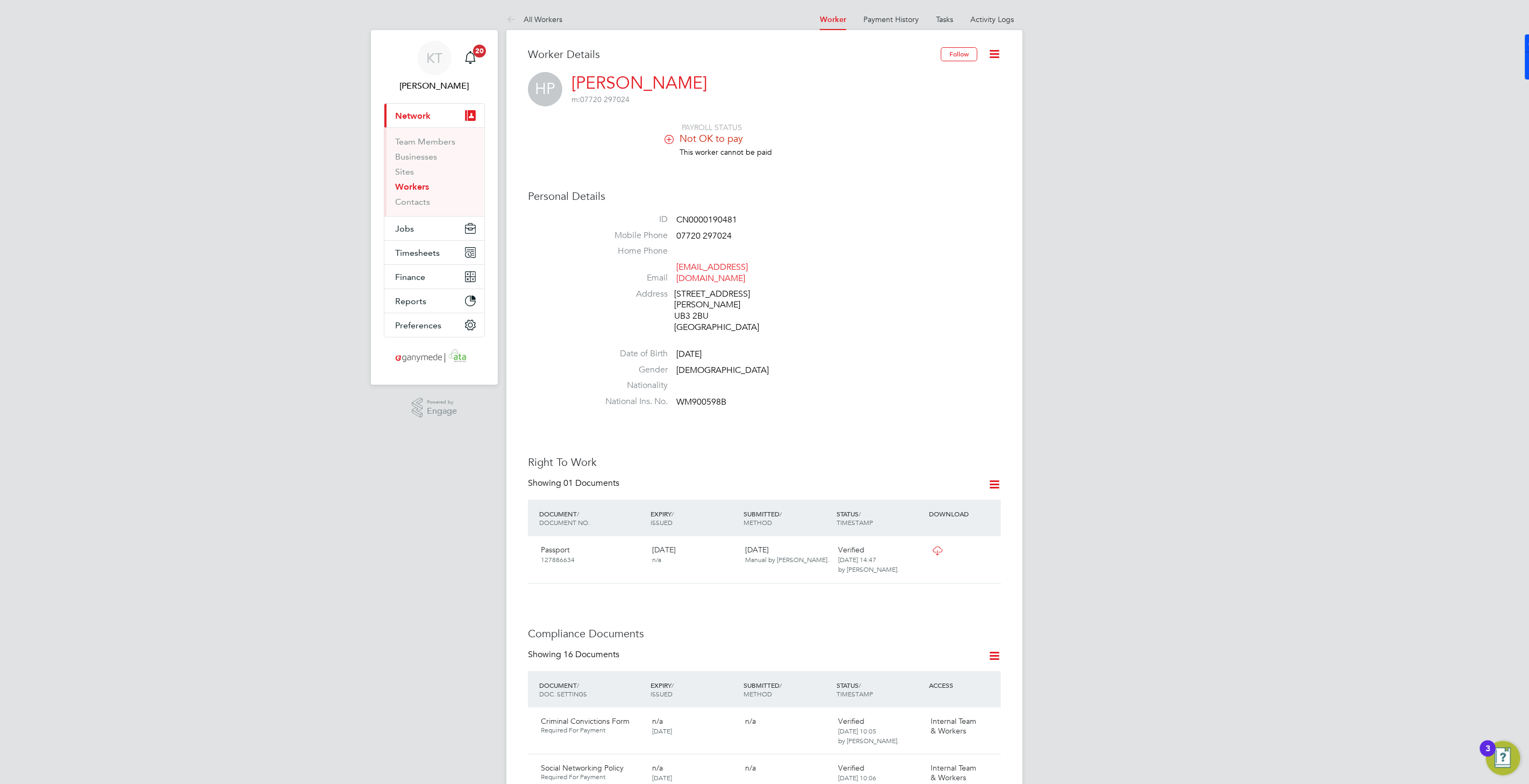
drag, startPoint x: 728, startPoint y: 81, endPoint x: 578, endPoint y: 81, distance: 150.0
click at [579, 80] on div "HP [PERSON_NAME] m: 07720 297024" at bounding box center [764, 89] width 473 height 35
click at [584, 138] on div "PAYROLL STATUS Not OK to pay This worker cannot be paid" at bounding box center [764, 145] width 473 height 45
drag, startPoint x: 728, startPoint y: 79, endPoint x: 630, endPoint y: 83, distance: 98.1
click at [630, 83] on div "HP [PERSON_NAME] m: 07720 297024" at bounding box center [764, 89] width 473 height 35
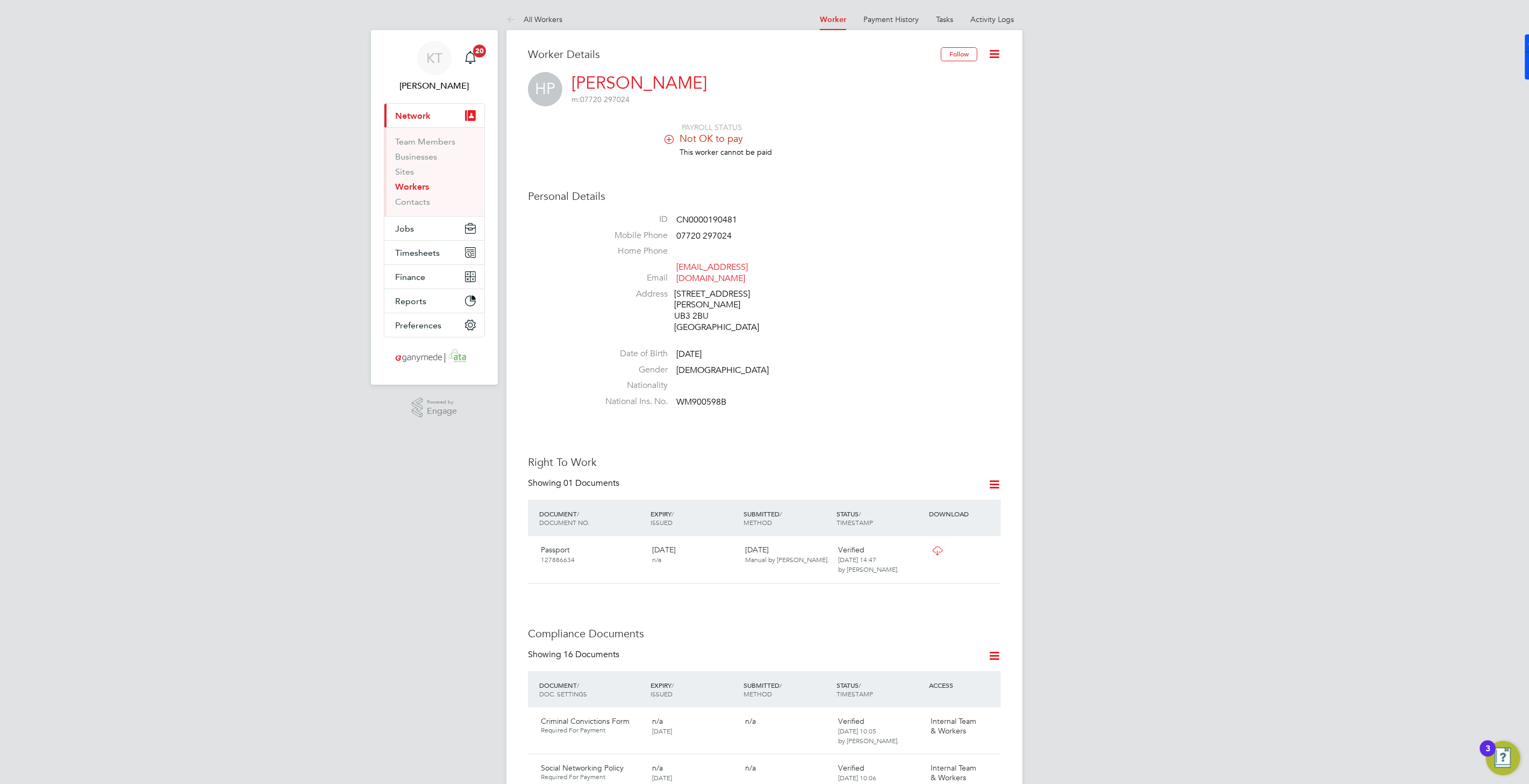
click at [494, 165] on app-nav-sections-wrapper "KT [PERSON_NAME] Notifications 20 Applications: Current page: Network Team Memb…" at bounding box center [435, 207] width 127 height 354
drag, startPoint x: 741, startPoint y: 78, endPoint x: 700, endPoint y: 79, distance: 41.0
click at [703, 79] on div "HP [PERSON_NAME] m: 07720 297024" at bounding box center [764, 89] width 473 height 35
click at [576, 68] on div "Worker Details" at bounding box center [734, 60] width 413 height 25
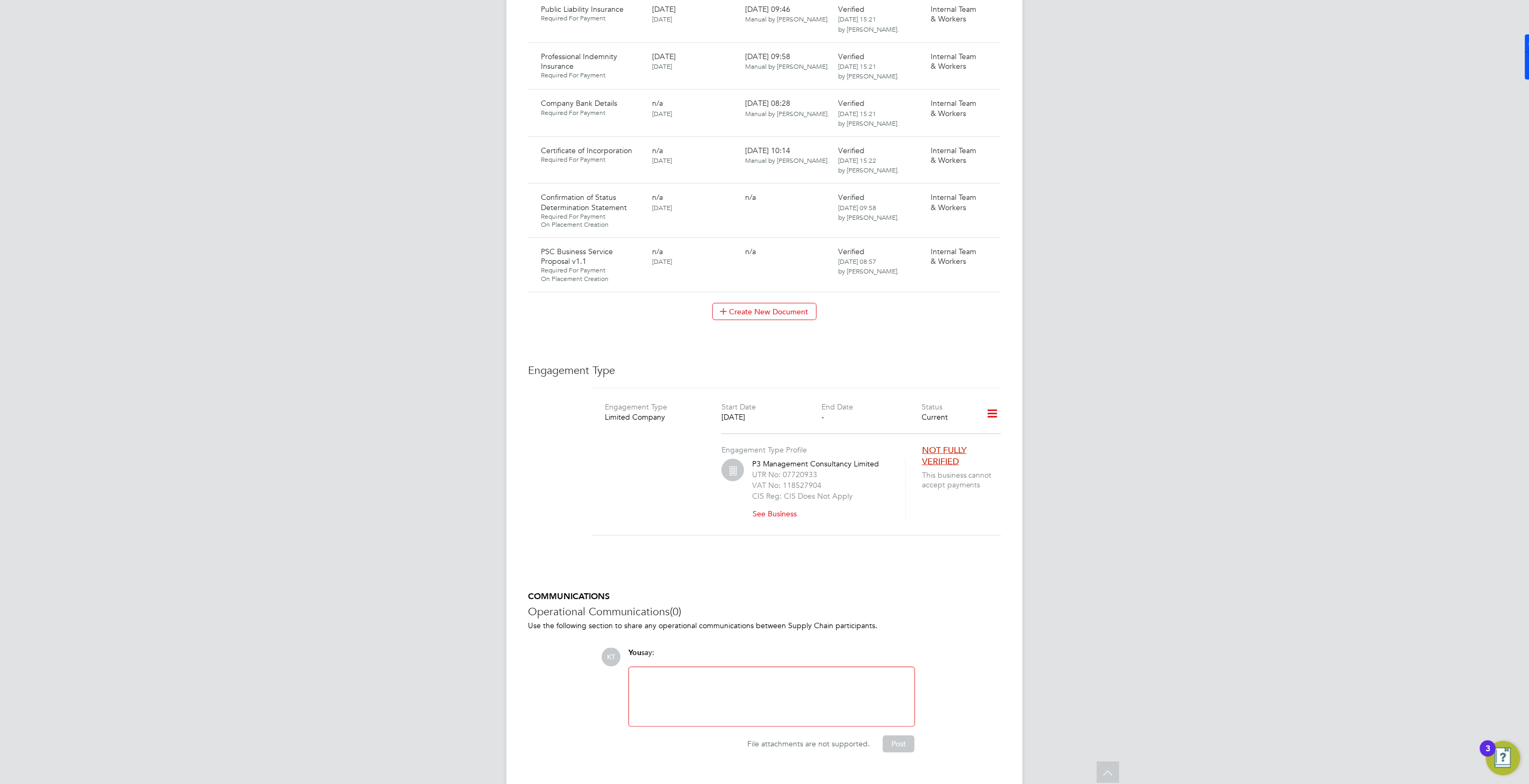
scroll to position [1190, 0]
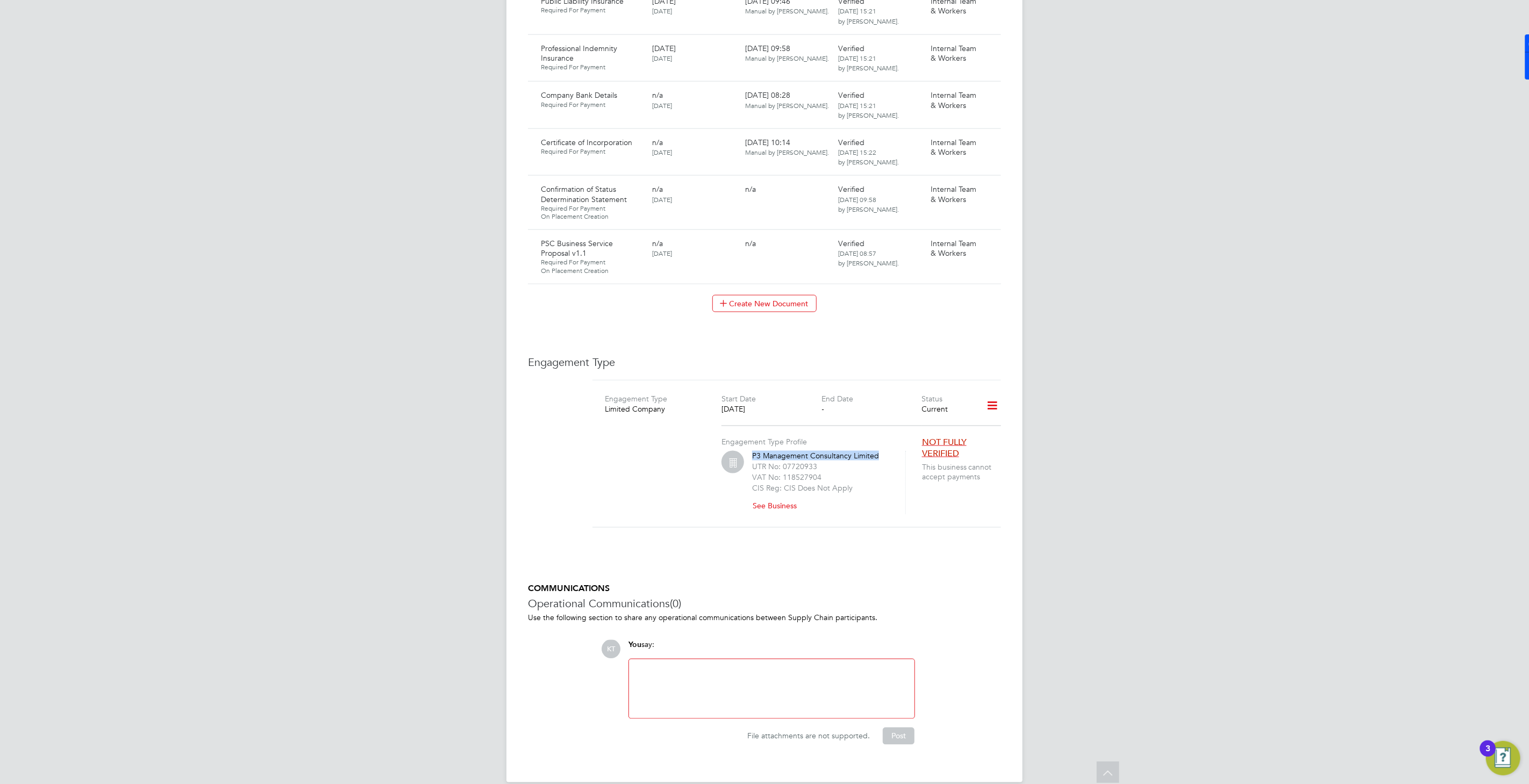
drag, startPoint x: 878, startPoint y: 437, endPoint x: 874, endPoint y: 442, distance: 6.4
click at [879, 451] on div "P3 Management Consultancy Limited UTR No: 07720933 VAT No: 118527904 CIS Reg: C…" at bounding box center [822, 483] width 140 height 63
copy div "P3 Management Consultancy Limited"
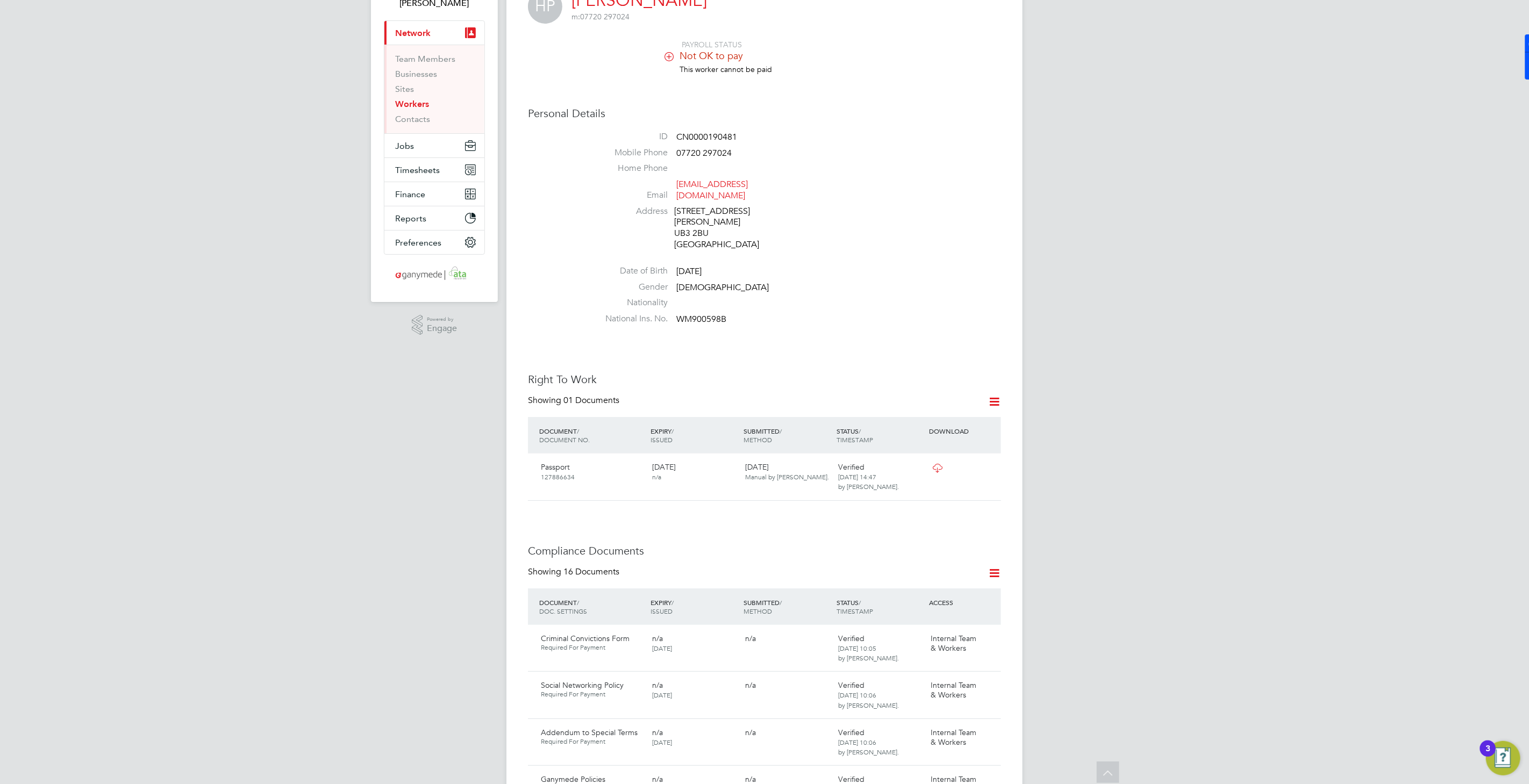
scroll to position [0, 0]
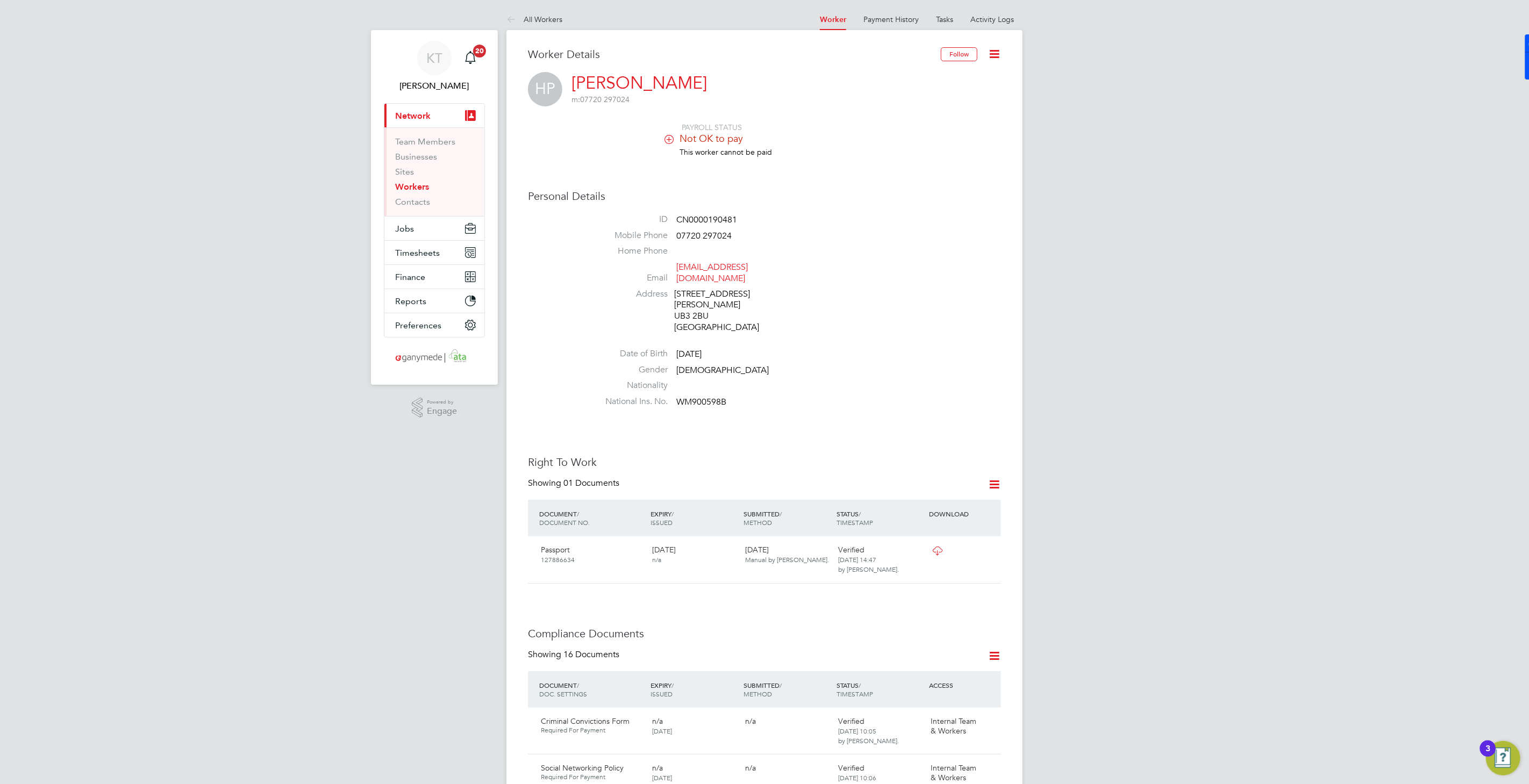
click at [684, 85] on link "[PERSON_NAME]" at bounding box center [639, 83] width 135 height 21
click at [957, 16] on at-navigation-tab "Tasks" at bounding box center [944, 18] width 35 height 10
click at [991, 19] on link "Activity Logs" at bounding box center [992, 19] width 44 height 10
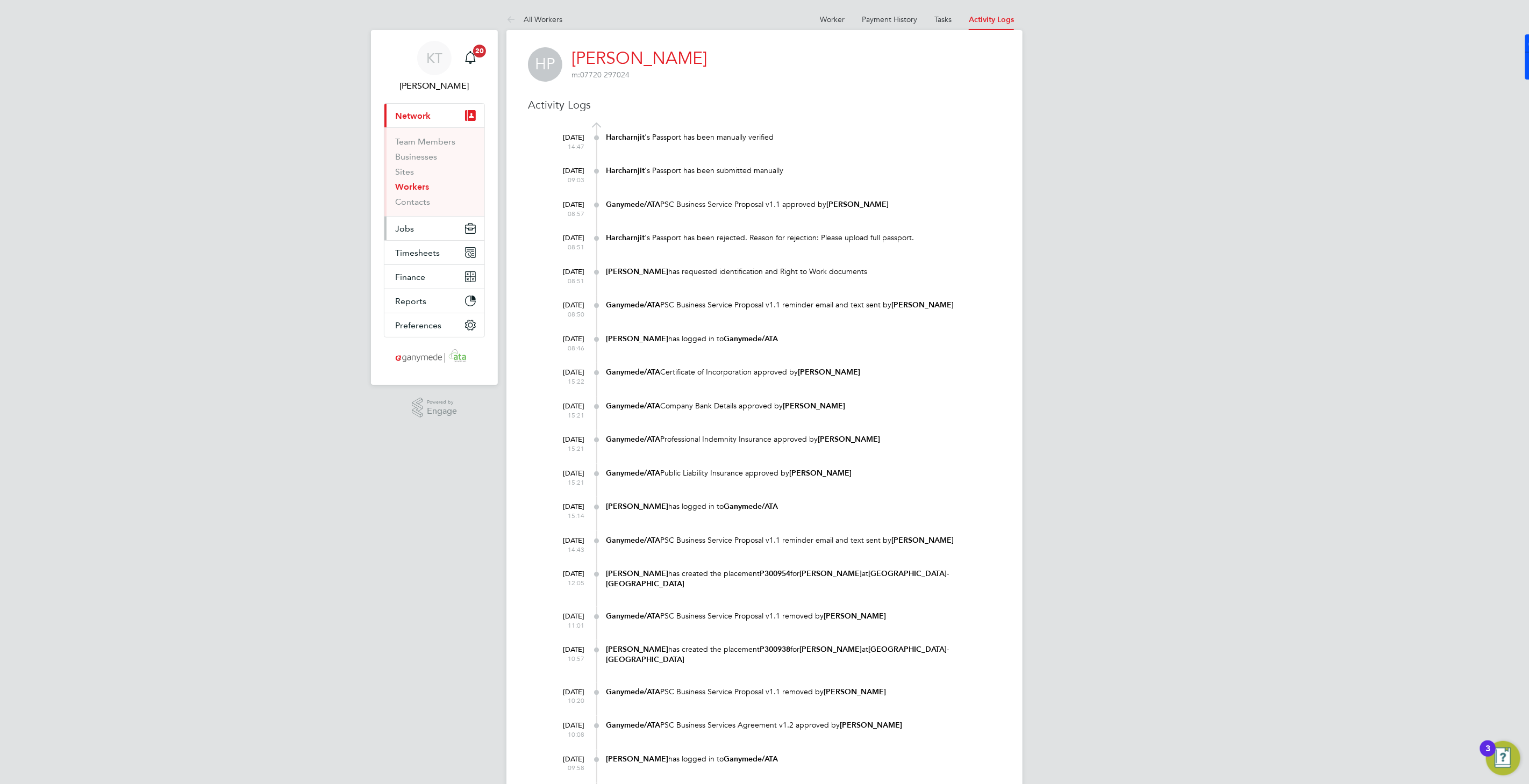
click at [404, 231] on span "Jobs" at bounding box center [404, 229] width 19 height 10
click at [431, 199] on link "Placements" at bounding box center [417, 196] width 45 height 10
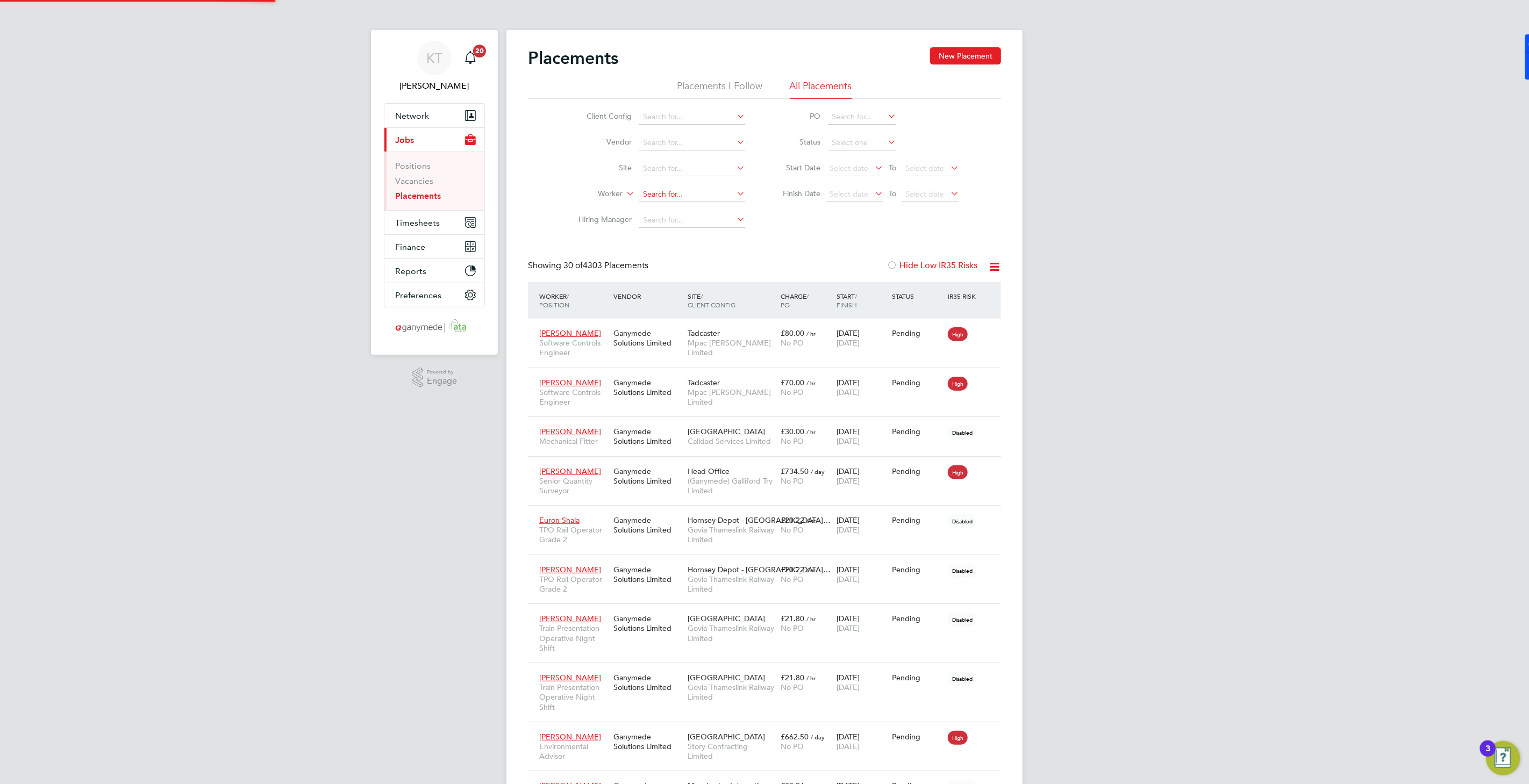
click at [678, 191] on input at bounding box center [692, 194] width 106 height 15
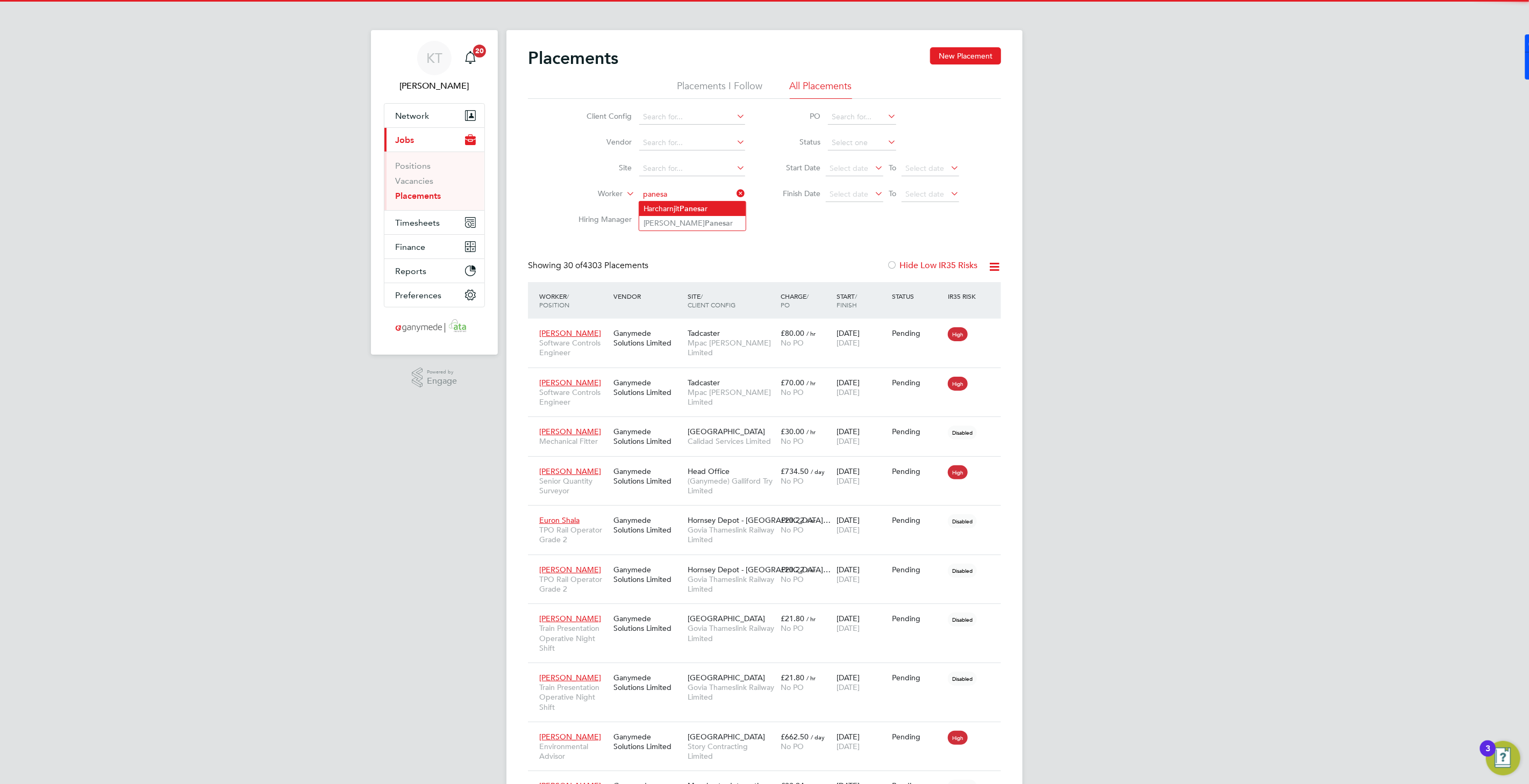
click at [696, 208] on b "Panesa" at bounding box center [692, 209] width 25 height 9
type input "[PERSON_NAME]"
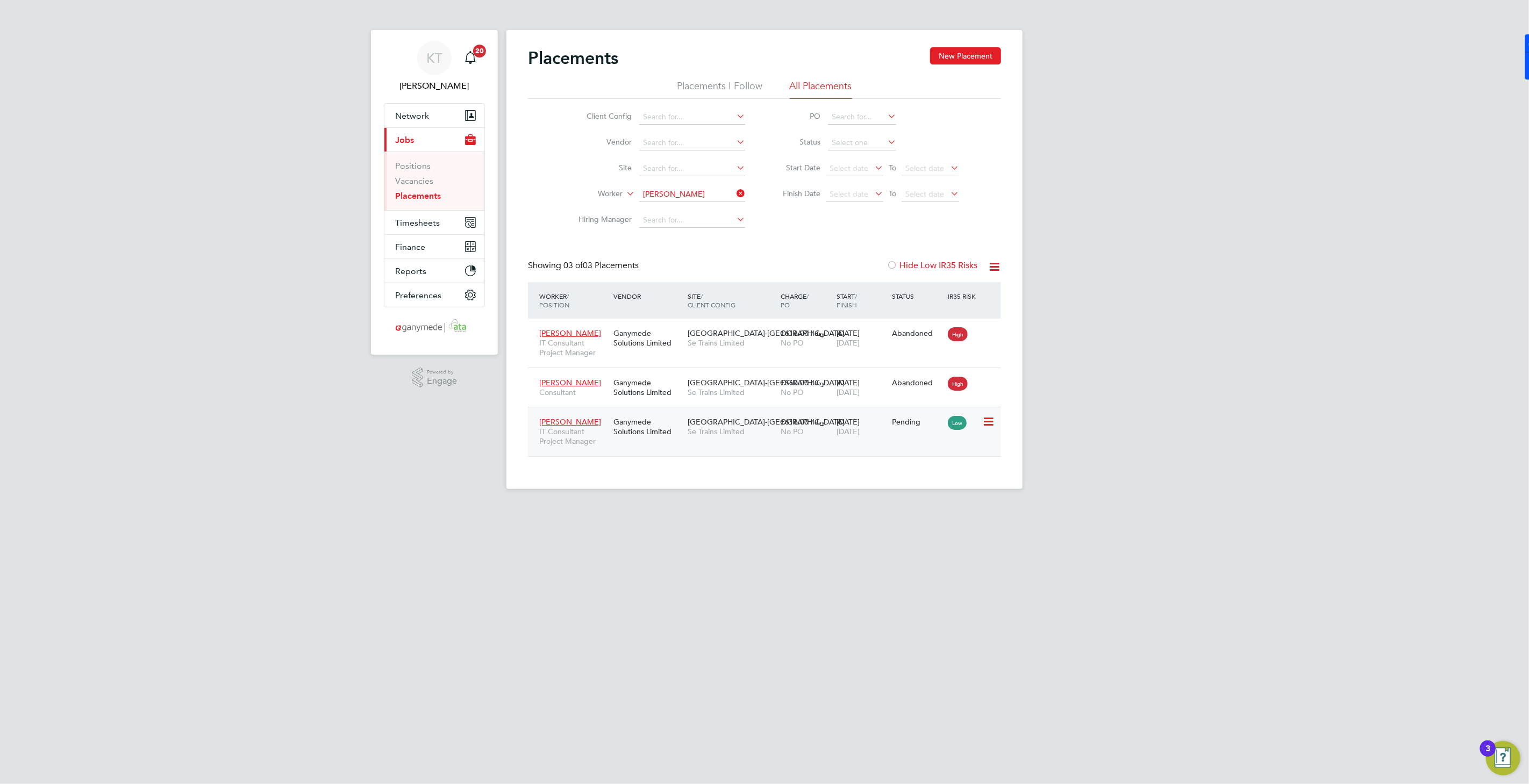
click at [716, 433] on span "Se Trains Limited" at bounding box center [731, 431] width 88 height 10
